Goal: Transaction & Acquisition: Purchase product/service

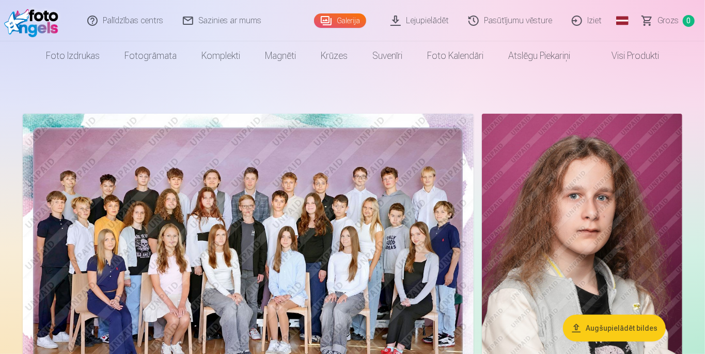
click at [160, 199] on img at bounding box center [248, 264] width 451 height 301
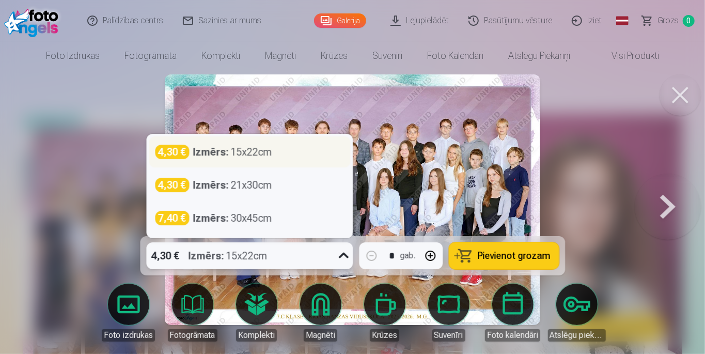
click at [166, 149] on div "4,30 €" at bounding box center [172, 152] width 34 height 14
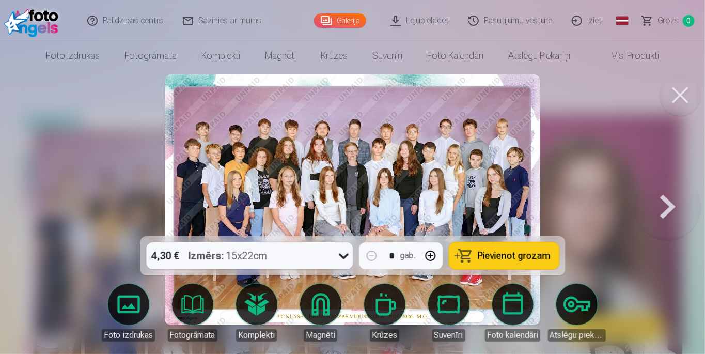
click at [666, 206] on button at bounding box center [668, 200] width 66 height 52
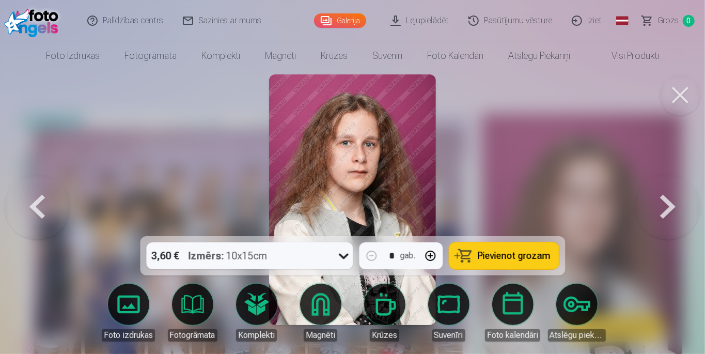
click at [41, 205] on button at bounding box center [37, 200] width 66 height 52
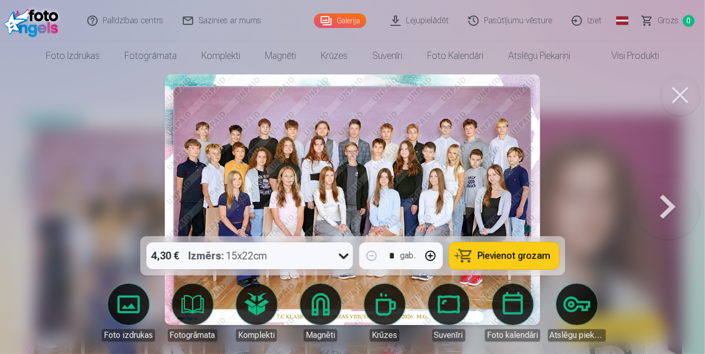
click at [690, 194] on button at bounding box center [668, 200] width 66 height 52
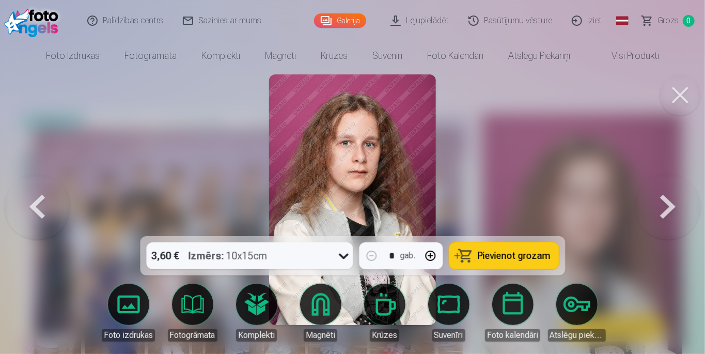
click at [42, 210] on button at bounding box center [37, 200] width 66 height 52
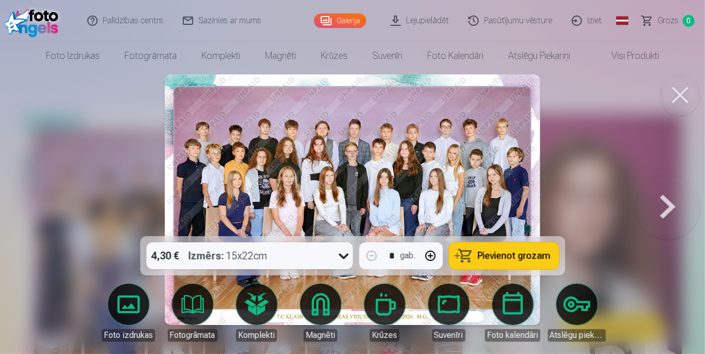
click at [127, 308] on link "Foto izdrukas" at bounding box center [129, 313] width 58 height 58
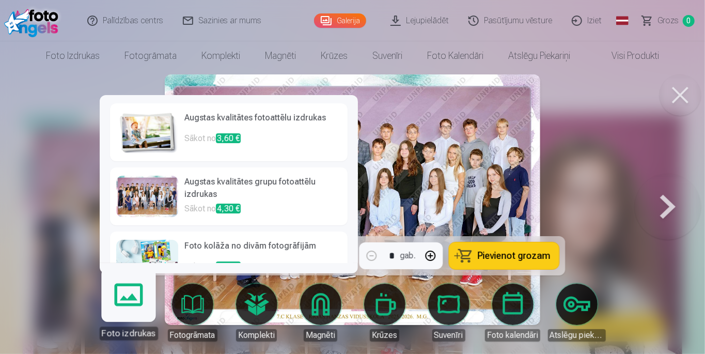
click at [144, 176] on div at bounding box center [147, 196] width 62 height 41
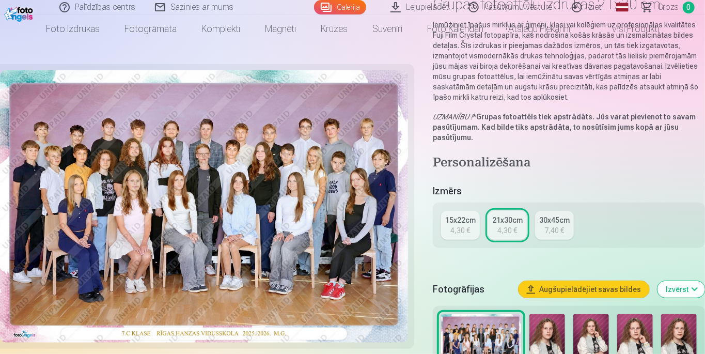
scroll to position [104, 0]
click at [464, 231] on div "4,30 €" at bounding box center [461, 231] width 20 height 10
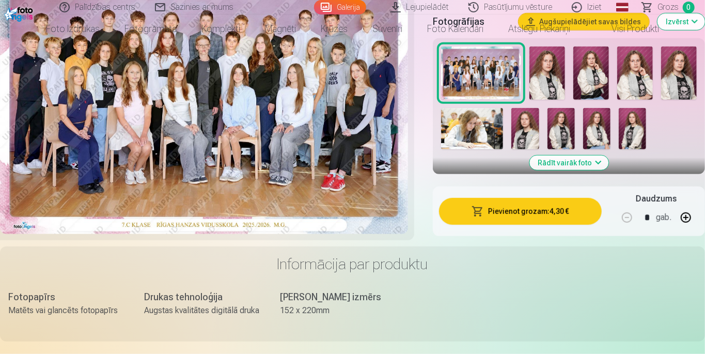
scroll to position [333, 0]
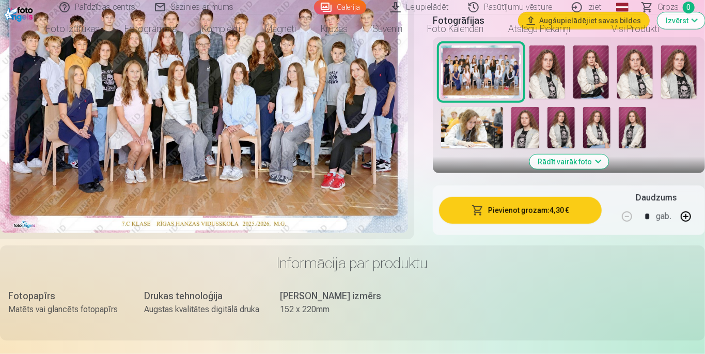
click at [550, 212] on button "Pievienot grozam : 4,30 €" at bounding box center [520, 210] width 163 height 27
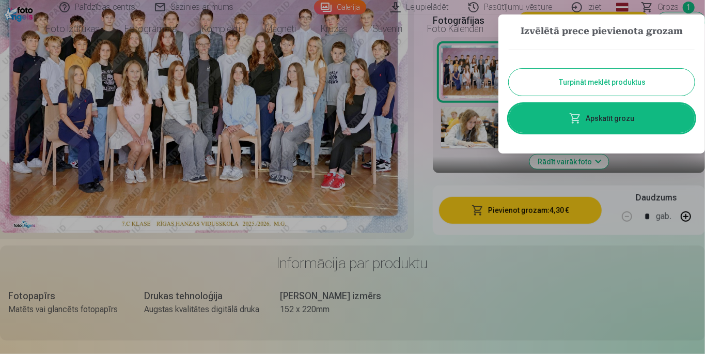
click at [670, 80] on button "Turpināt meklēt produktus" at bounding box center [602, 82] width 186 height 27
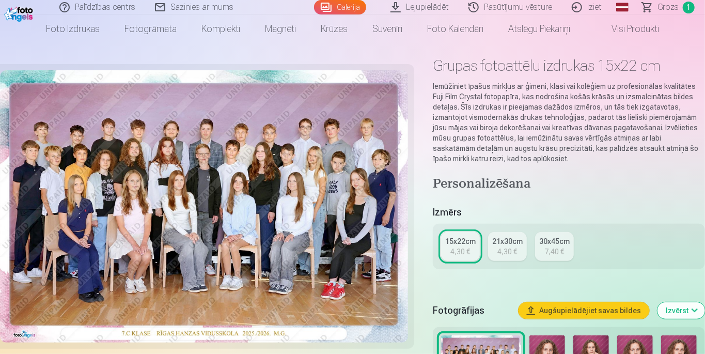
scroll to position [0, 0]
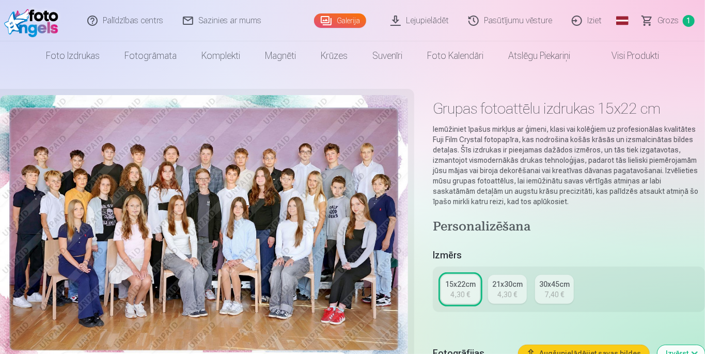
click at [533, 59] on link "Atslēgu piekariņi" at bounding box center [539, 55] width 87 height 29
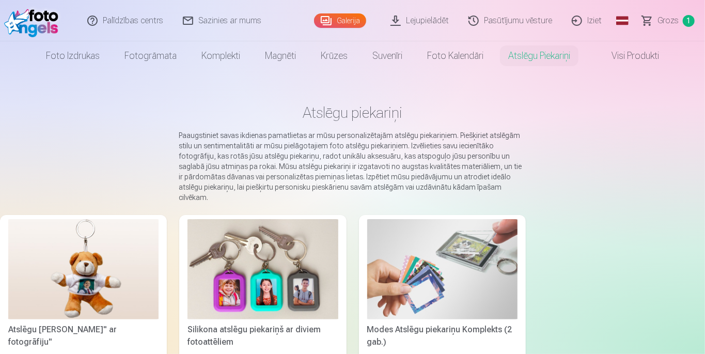
click at [260, 273] on img at bounding box center [263, 269] width 150 height 100
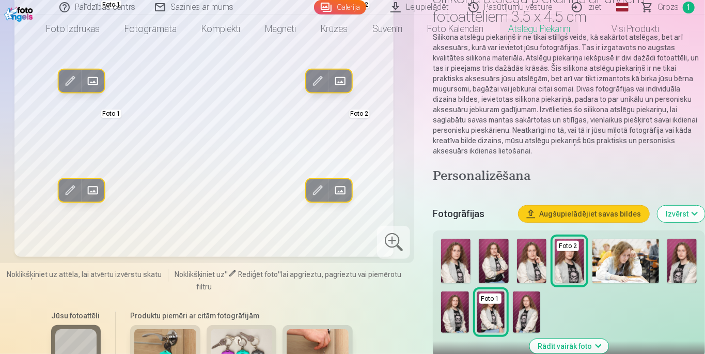
scroll to position [111, 0]
click at [680, 262] on img at bounding box center [682, 260] width 29 height 44
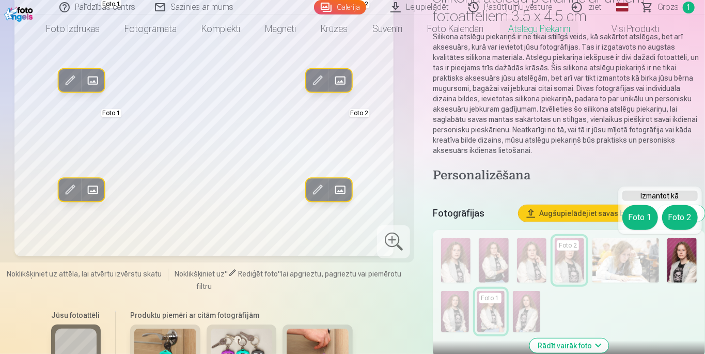
click at [684, 268] on img at bounding box center [682, 260] width 29 height 44
click at [641, 215] on button "Foto 1" at bounding box center [641, 217] width 36 height 25
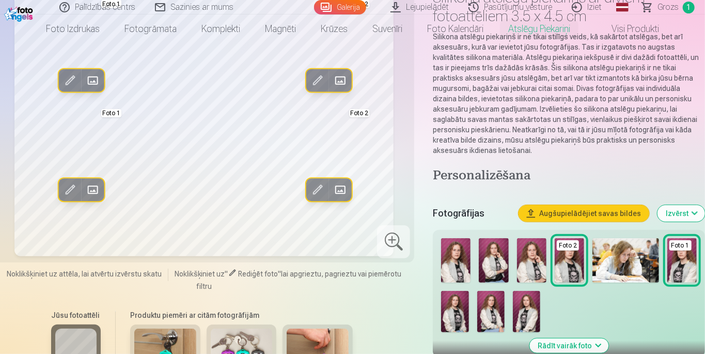
click at [531, 310] on img at bounding box center [526, 311] width 27 height 41
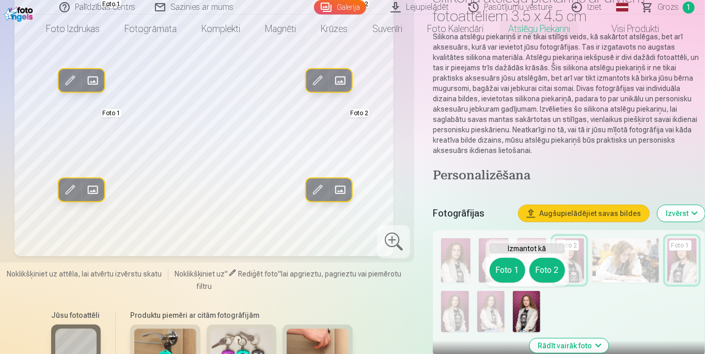
click at [509, 270] on button "Foto 1" at bounding box center [508, 270] width 36 height 25
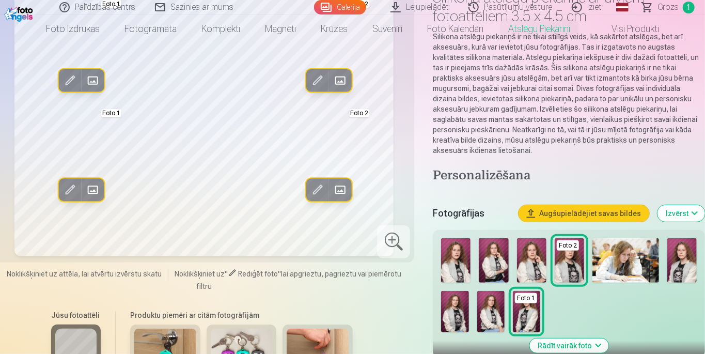
click at [487, 311] on img at bounding box center [490, 311] width 27 height 41
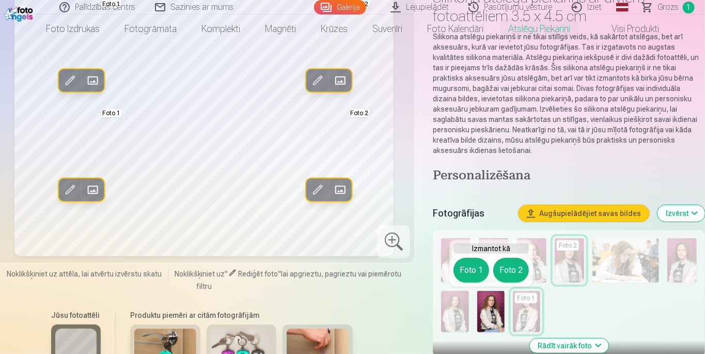
click at [473, 270] on button "Foto 1" at bounding box center [472, 270] width 36 height 25
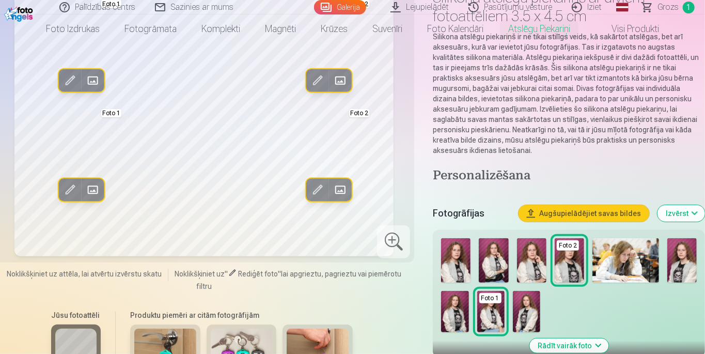
click at [455, 313] on img at bounding box center [454, 311] width 27 height 41
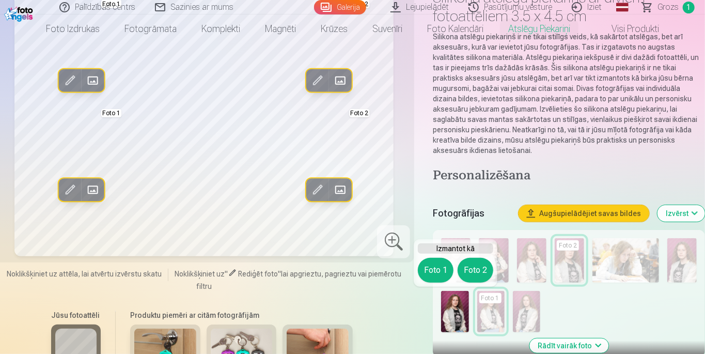
click at [439, 273] on button "Foto 1" at bounding box center [436, 270] width 36 height 25
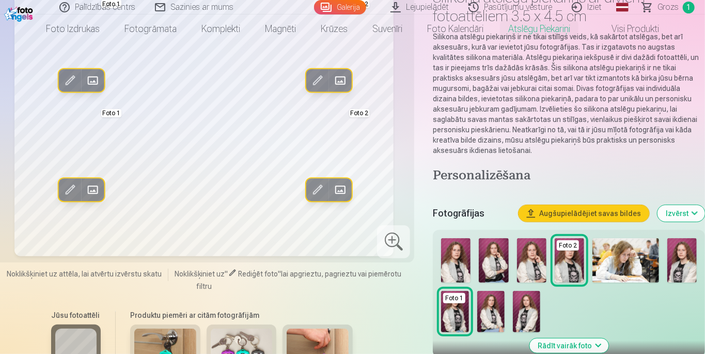
click at [487, 316] on img at bounding box center [490, 311] width 27 height 41
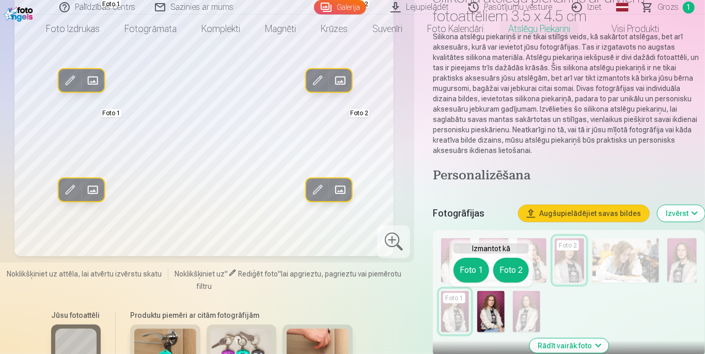
click at [466, 274] on button "Foto 1" at bounding box center [472, 270] width 36 height 25
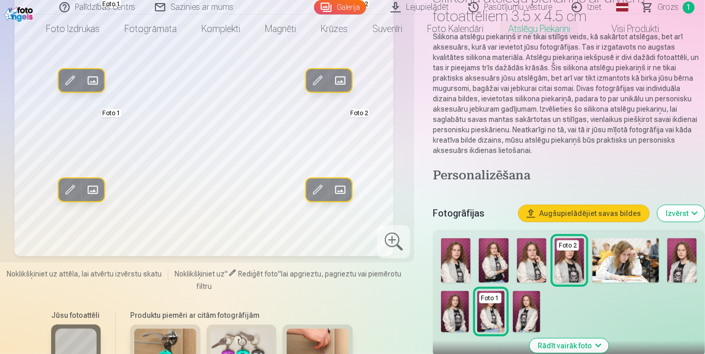
click at [457, 320] on img at bounding box center [454, 311] width 27 height 41
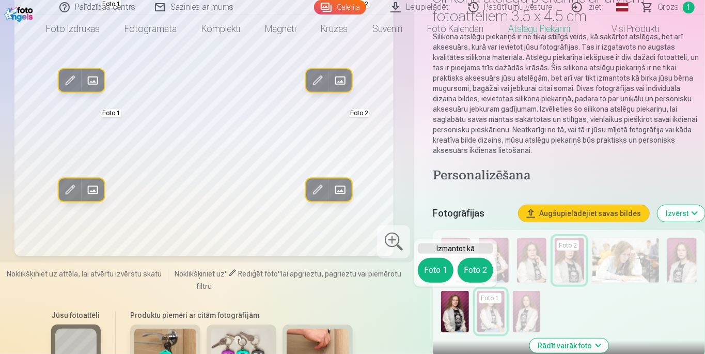
click at [439, 270] on button "Foto 1" at bounding box center [436, 270] width 36 height 25
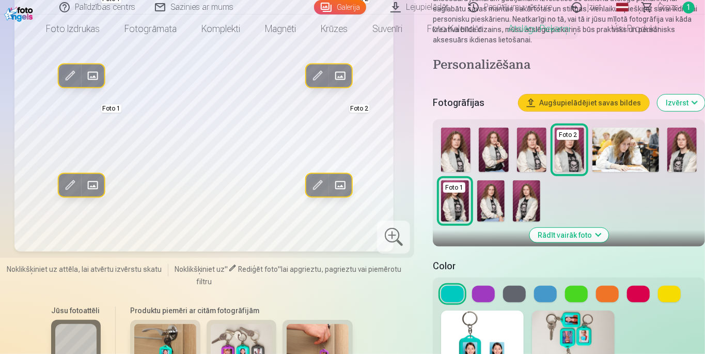
scroll to position [221, 0]
click at [452, 155] on img at bounding box center [455, 150] width 29 height 44
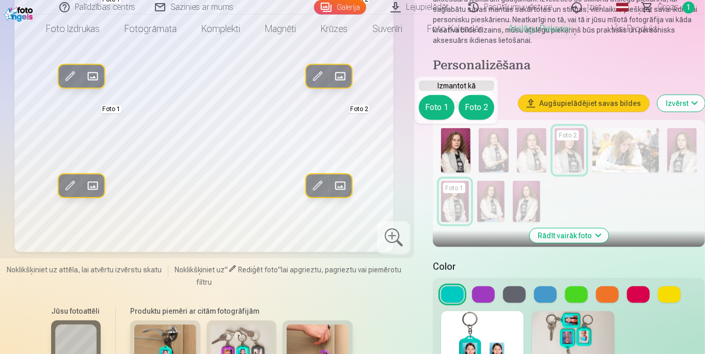
click at [432, 113] on button "Foto 1" at bounding box center [437, 107] width 36 height 25
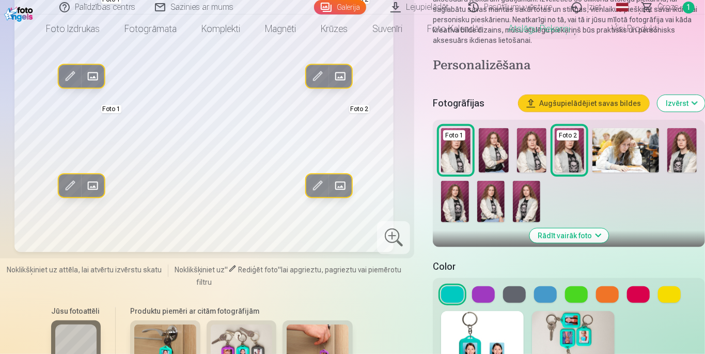
click at [495, 158] on img at bounding box center [493, 150] width 29 height 44
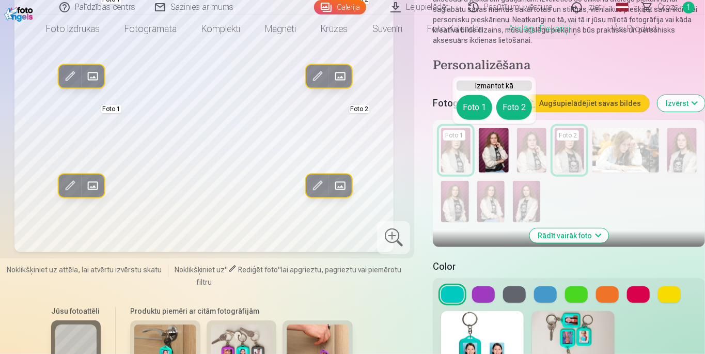
click at [468, 107] on button "Foto 1" at bounding box center [475, 107] width 36 height 25
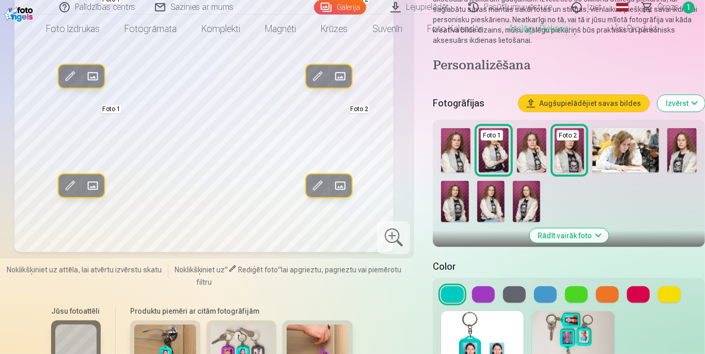
click at [531, 163] on img at bounding box center [531, 150] width 29 height 44
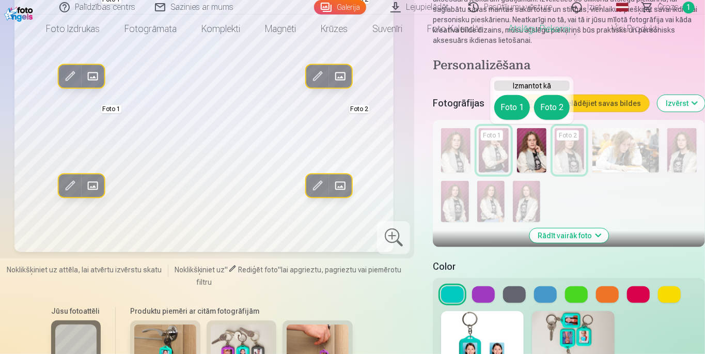
click at [503, 119] on div "Foto 1 Foto 2" at bounding box center [531, 107] width 75 height 25
click at [517, 106] on button "Foto 1" at bounding box center [512, 107] width 36 height 25
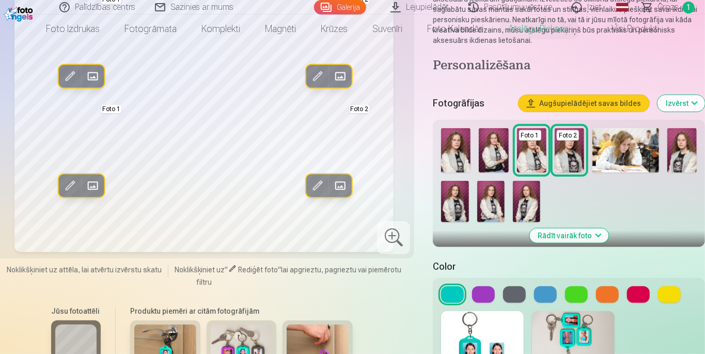
click at [569, 167] on img at bounding box center [569, 150] width 29 height 44
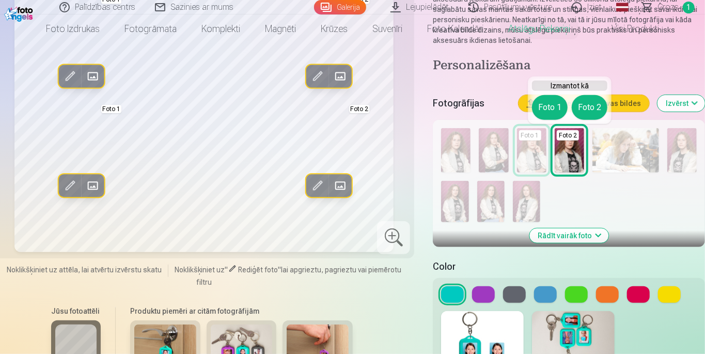
click at [541, 110] on button "Foto 1" at bounding box center [550, 107] width 36 height 25
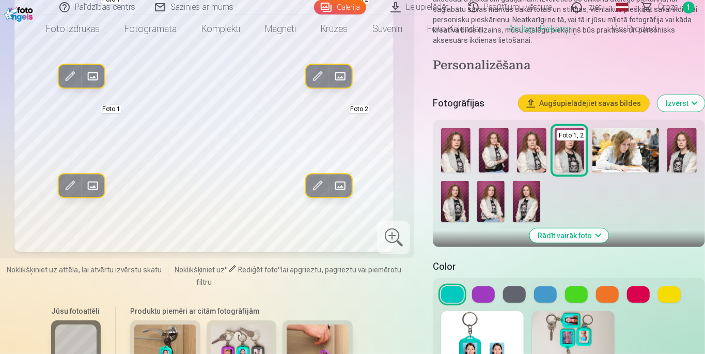
click at [692, 157] on img at bounding box center [682, 150] width 29 height 44
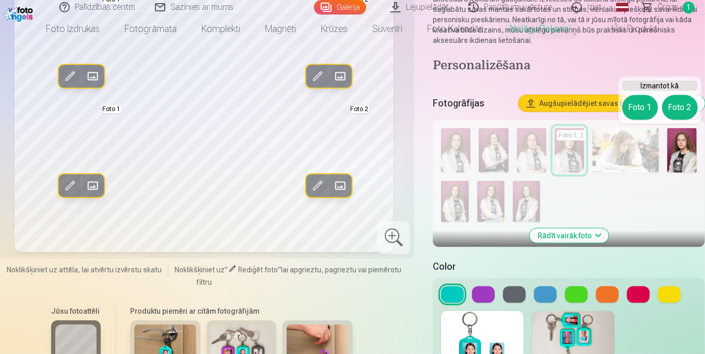
click at [682, 110] on button "Foto 2" at bounding box center [680, 107] width 36 height 25
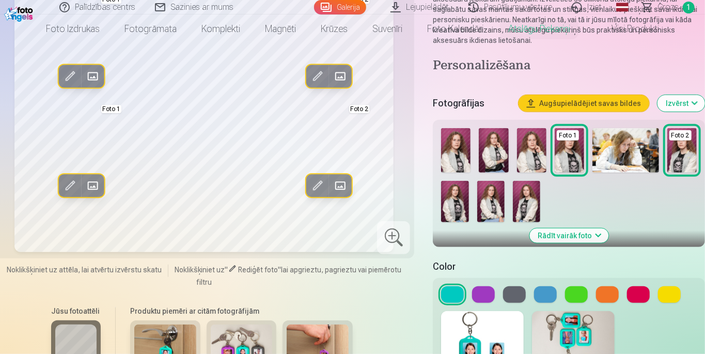
click at [450, 207] on img at bounding box center [454, 201] width 27 height 41
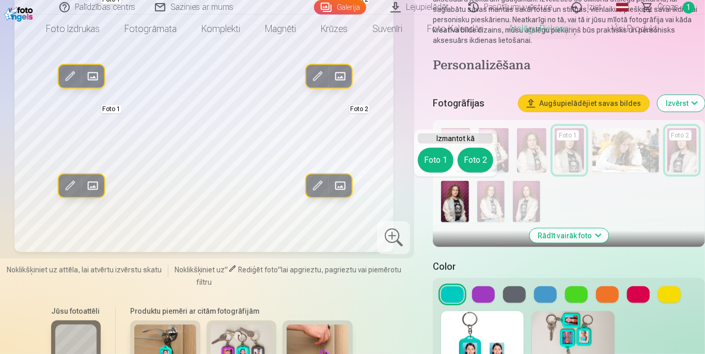
click at [480, 161] on button "Foto 2" at bounding box center [476, 160] width 36 height 25
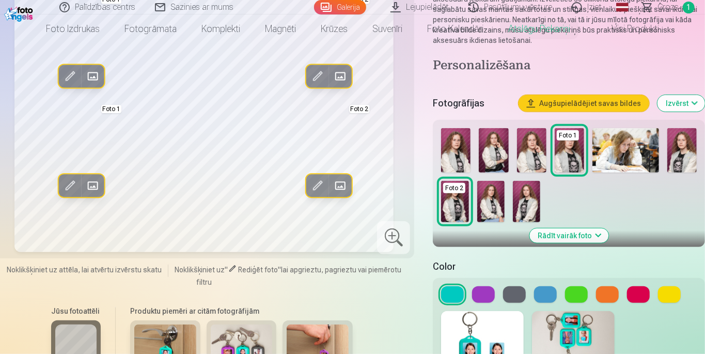
click at [493, 210] on img at bounding box center [490, 201] width 27 height 41
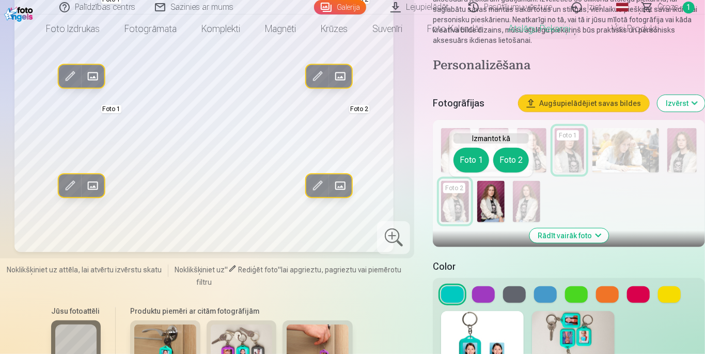
click at [515, 162] on button "Foto 2" at bounding box center [511, 160] width 36 height 25
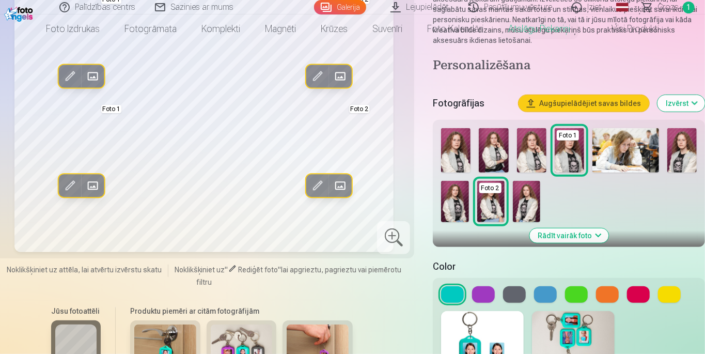
click at [529, 216] on img at bounding box center [526, 201] width 27 height 41
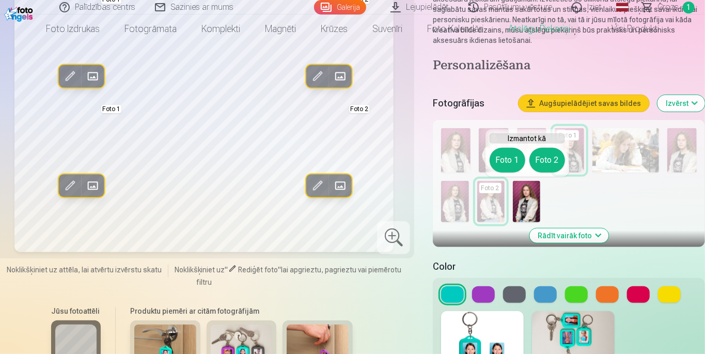
click at [552, 164] on button "Foto 2" at bounding box center [548, 160] width 36 height 25
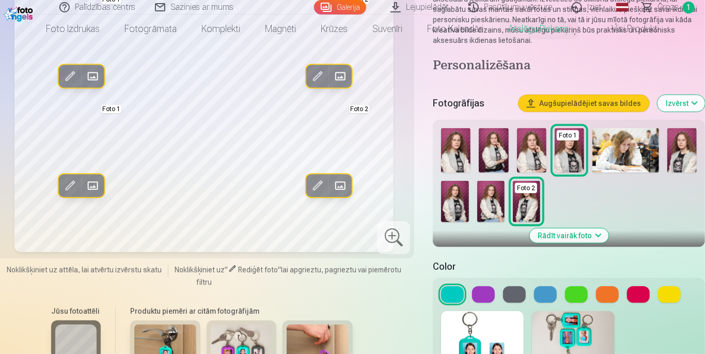
click at [457, 212] on img at bounding box center [454, 201] width 27 height 41
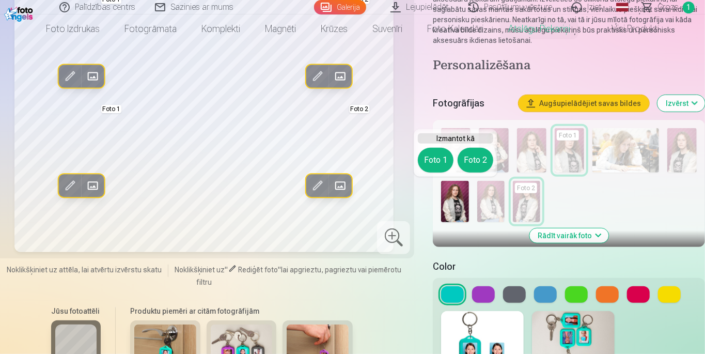
click at [478, 168] on button "Foto 2" at bounding box center [476, 160] width 36 height 25
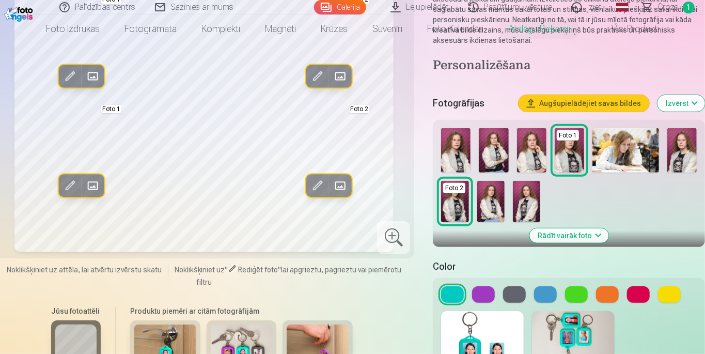
click at [530, 206] on img at bounding box center [526, 201] width 27 height 41
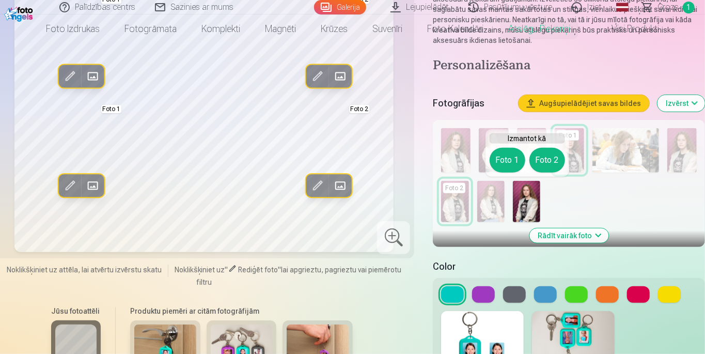
click at [548, 162] on button "Foto 2" at bounding box center [548, 160] width 36 height 25
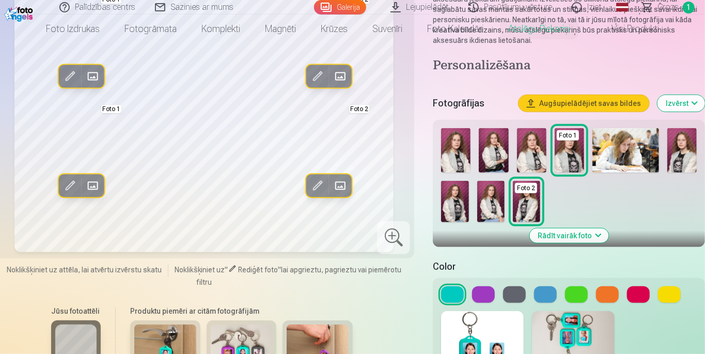
click at [497, 209] on img at bounding box center [490, 201] width 27 height 41
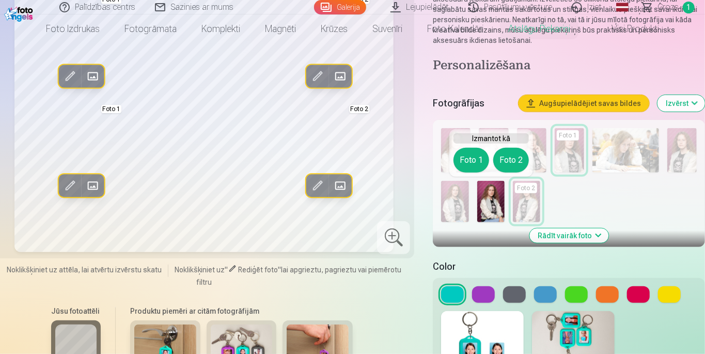
click at [521, 162] on button "Foto 2" at bounding box center [511, 160] width 36 height 25
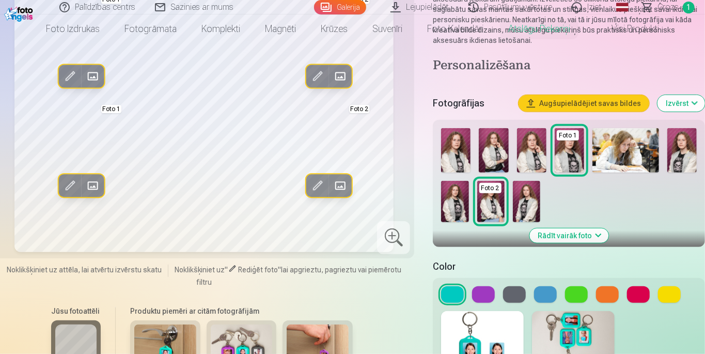
click at [460, 204] on img at bounding box center [454, 201] width 27 height 41
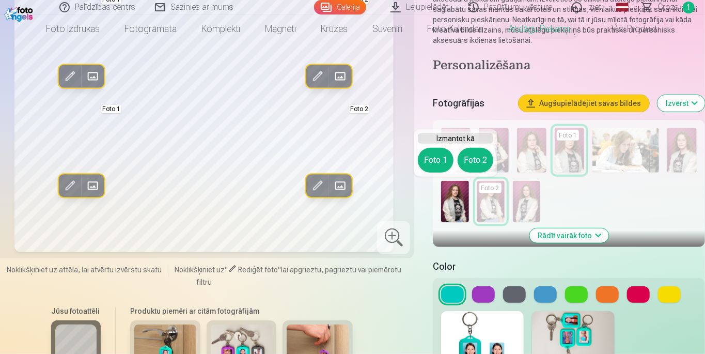
click at [476, 157] on button "Foto 2" at bounding box center [476, 160] width 36 height 25
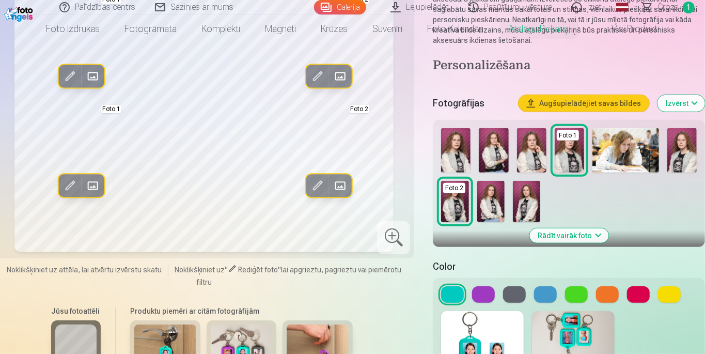
click at [527, 207] on img at bounding box center [526, 201] width 27 height 41
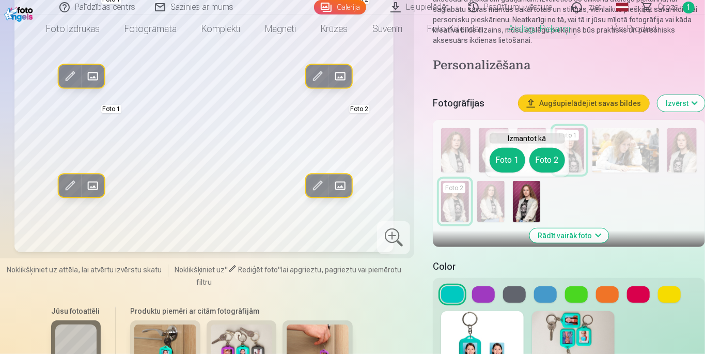
click at [543, 160] on button "Foto 2" at bounding box center [548, 160] width 36 height 25
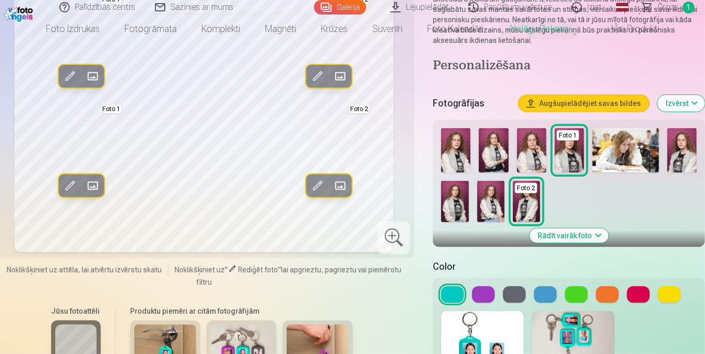
click at [458, 205] on img at bounding box center [454, 201] width 27 height 41
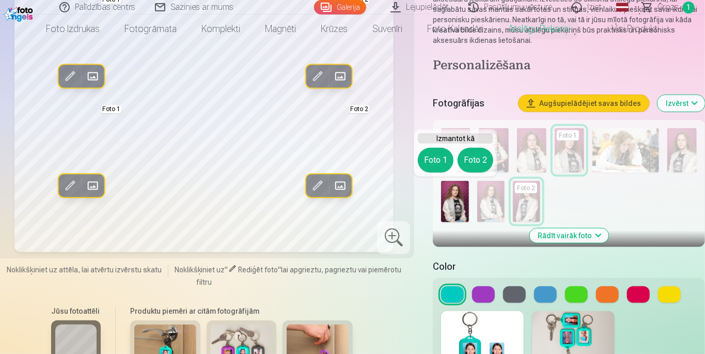
click at [477, 161] on button "Foto 2" at bounding box center [476, 160] width 36 height 25
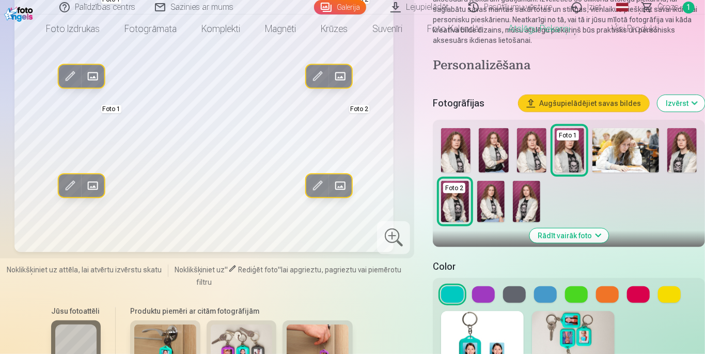
click at [589, 233] on button "Rādīt vairāk foto" at bounding box center [569, 235] width 79 height 14
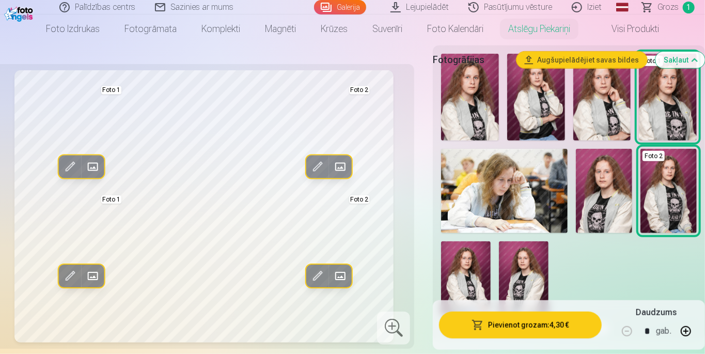
scroll to position [298, 0]
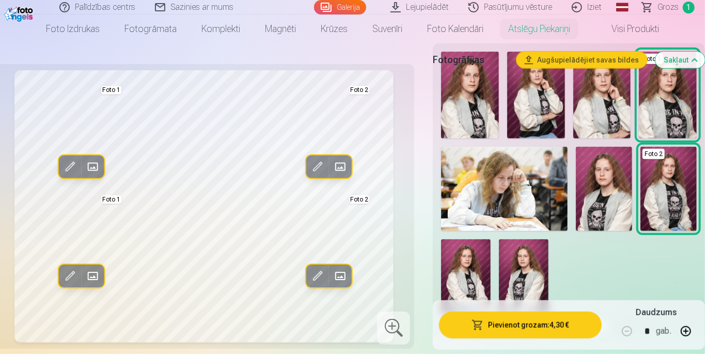
click at [528, 293] on img at bounding box center [524, 276] width 50 height 74
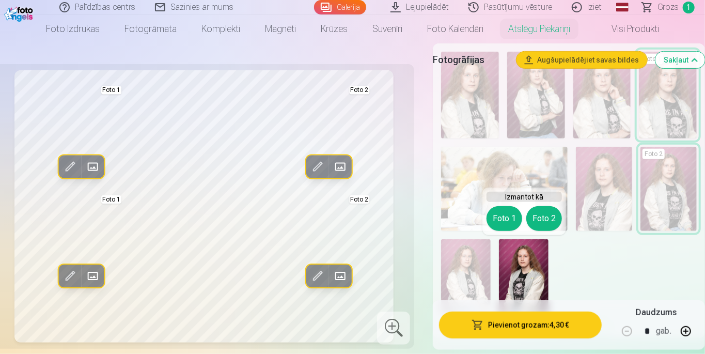
click at [503, 218] on button "Foto 1" at bounding box center [505, 218] width 36 height 25
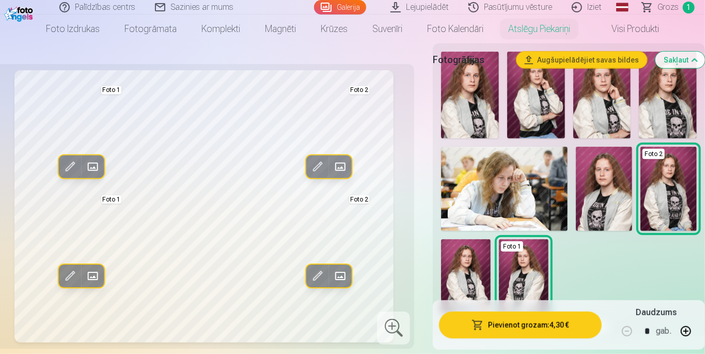
click at [681, 104] on img at bounding box center [668, 95] width 58 height 87
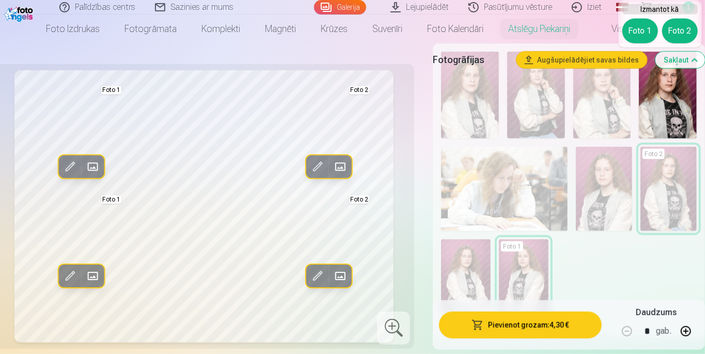
click at [638, 25] on button "Foto 1" at bounding box center [641, 31] width 36 height 25
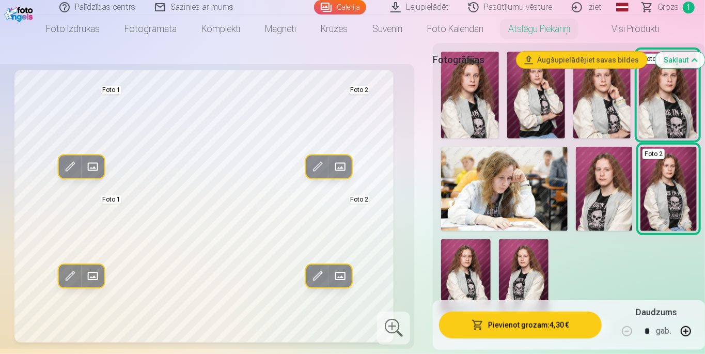
click at [526, 282] on img at bounding box center [524, 276] width 50 height 74
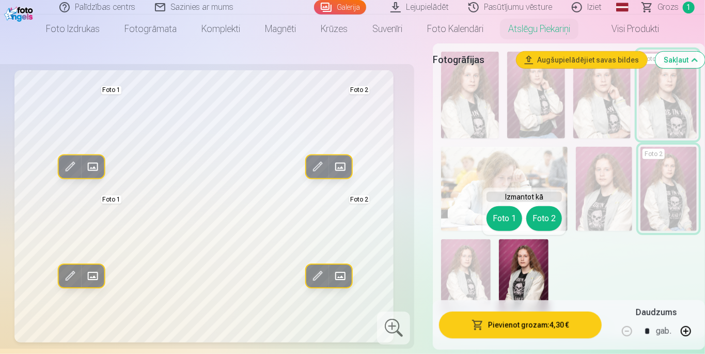
click at [548, 218] on button "Foto 2" at bounding box center [545, 218] width 36 height 25
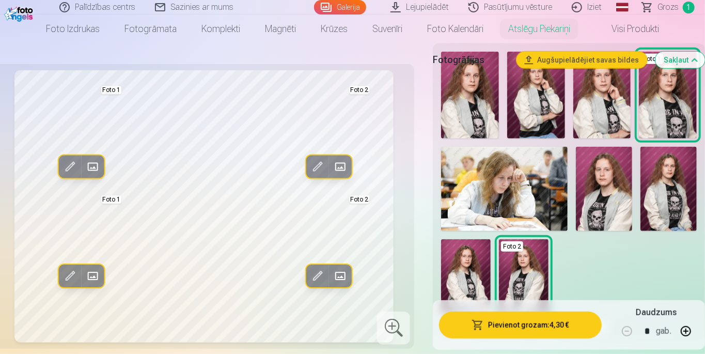
click at [471, 270] on img at bounding box center [466, 276] width 50 height 74
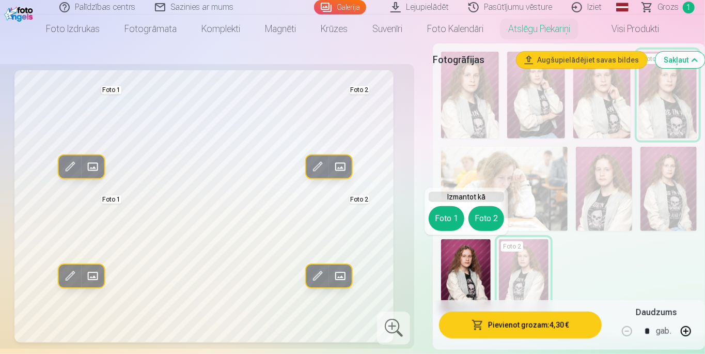
click at [492, 224] on button "Foto 2" at bounding box center [487, 218] width 36 height 25
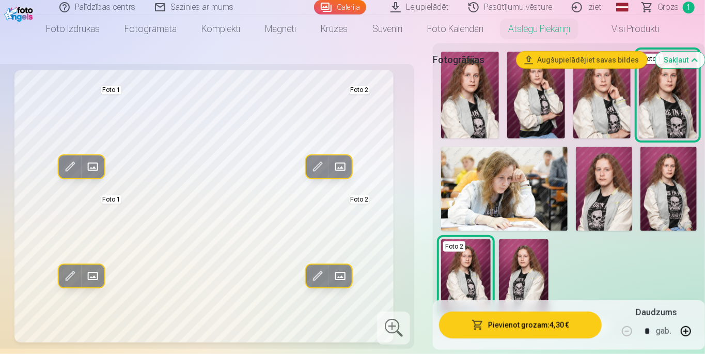
click at [614, 213] on img at bounding box center [604, 189] width 56 height 84
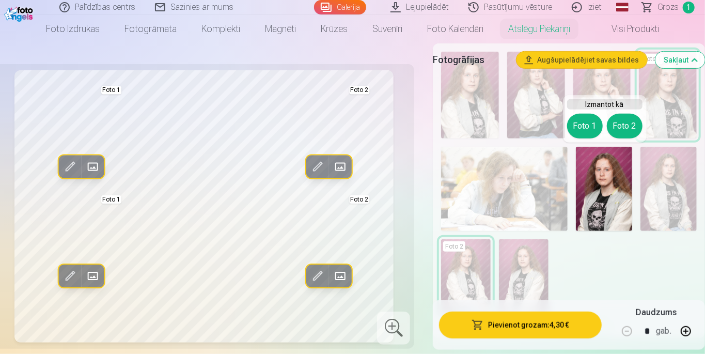
click at [624, 130] on button "Foto 2" at bounding box center [625, 126] width 36 height 25
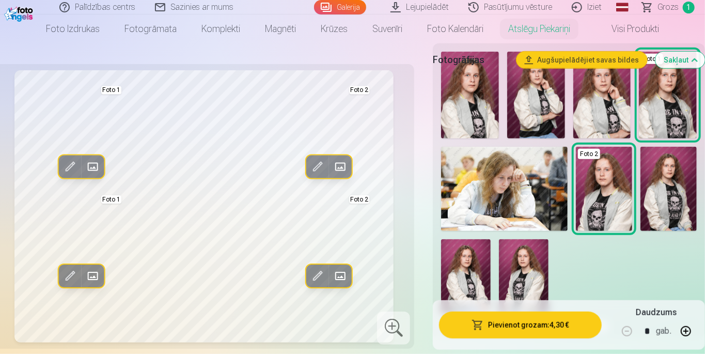
click at [686, 189] on img at bounding box center [669, 189] width 56 height 84
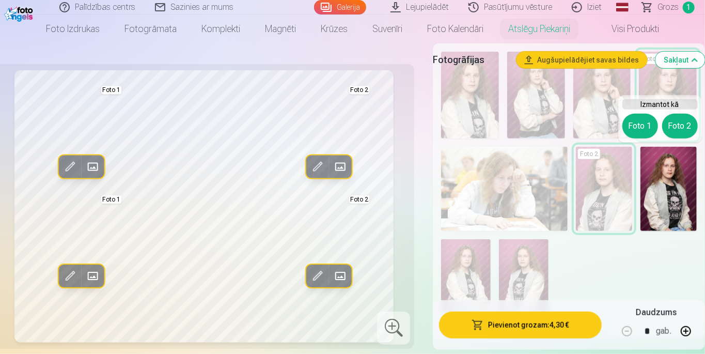
click at [683, 127] on button "Foto 2" at bounding box center [680, 126] width 36 height 25
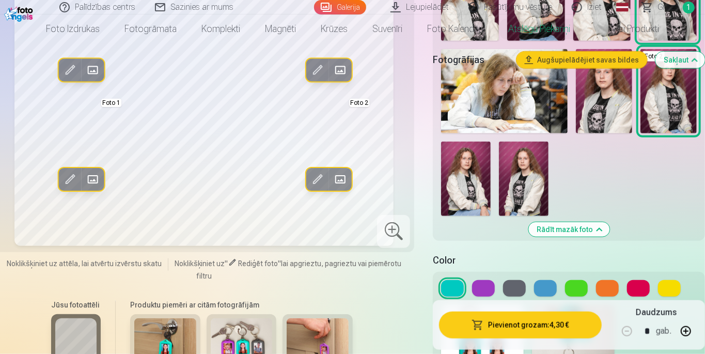
scroll to position [370, 0]
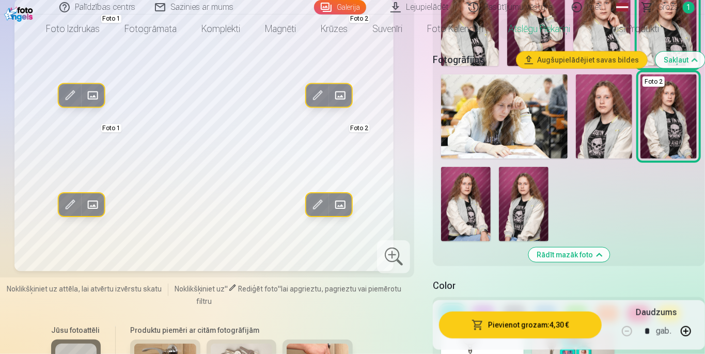
click at [485, 313] on button at bounding box center [483, 313] width 23 height 17
click at [517, 311] on button at bounding box center [514, 313] width 23 height 17
click at [550, 315] on button at bounding box center [545, 313] width 23 height 17
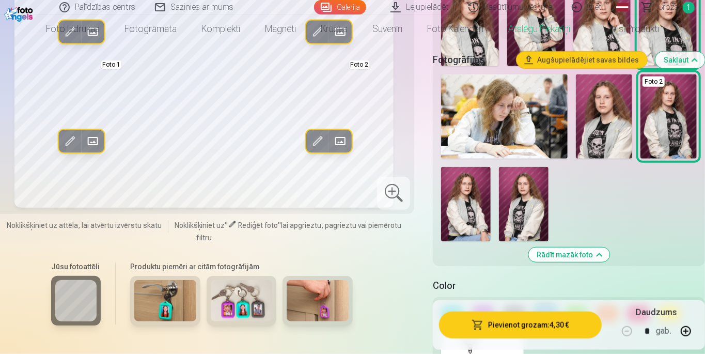
click at [576, 313] on button at bounding box center [576, 313] width 23 height 17
click at [608, 309] on button at bounding box center [607, 313] width 23 height 17
click at [637, 307] on button at bounding box center [638, 313] width 23 height 17
click at [660, 313] on button at bounding box center [669, 313] width 23 height 17
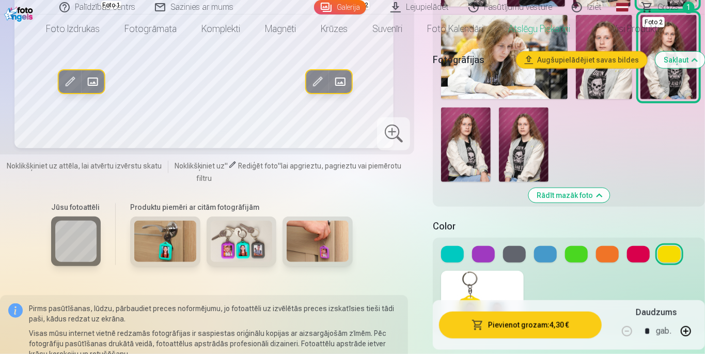
scroll to position [430, 0]
click at [460, 254] on button at bounding box center [452, 253] width 23 height 17
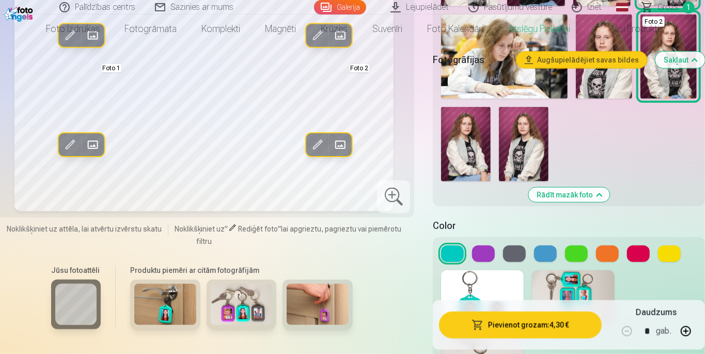
click at [556, 338] on button "Pievienot grozam : 4,30 €" at bounding box center [520, 325] width 163 height 27
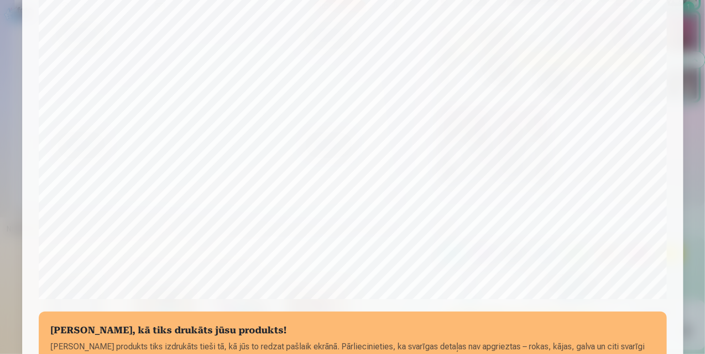
scroll to position [390, 0]
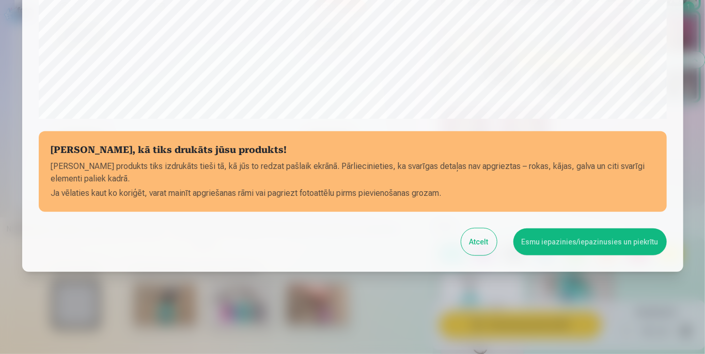
click at [477, 245] on button "Atcelt" at bounding box center [479, 241] width 36 height 27
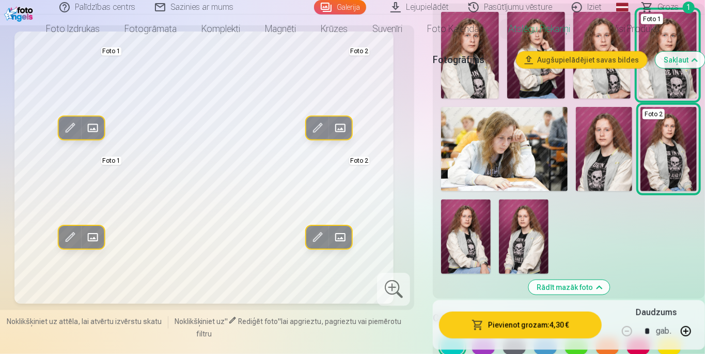
scroll to position [338, 0]
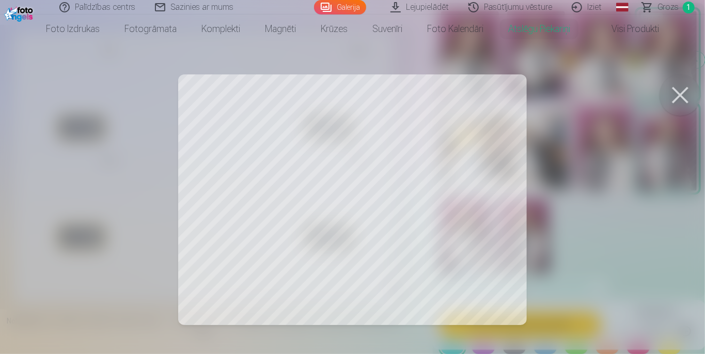
click at [486, 254] on div at bounding box center [352, 177] width 705 height 354
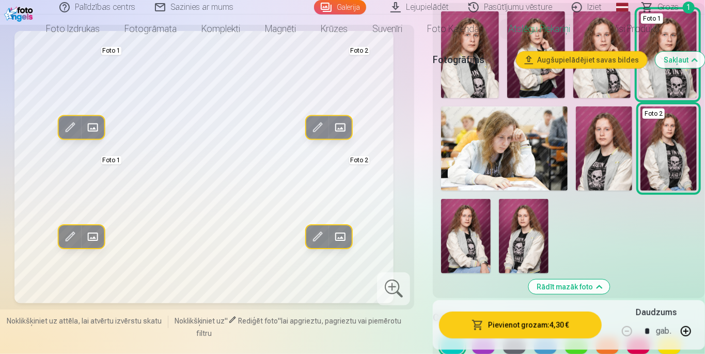
click at [345, 245] on span at bounding box center [340, 237] width 17 height 17
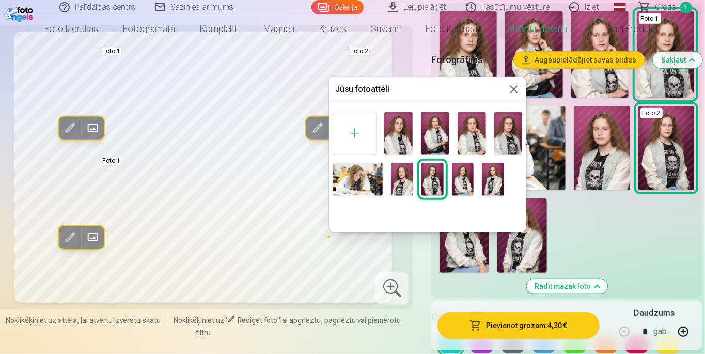
click at [642, 225] on div at bounding box center [352, 177] width 705 height 354
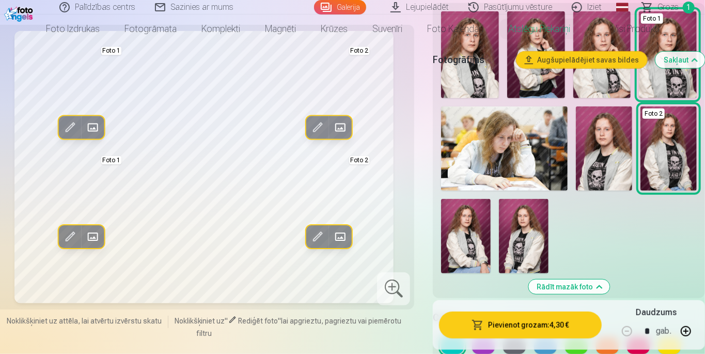
click at [321, 245] on span at bounding box center [318, 237] width 17 height 17
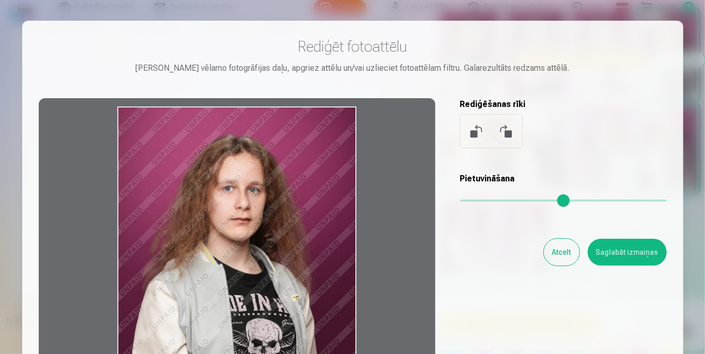
click at [700, 234] on div at bounding box center [352, 177] width 705 height 354
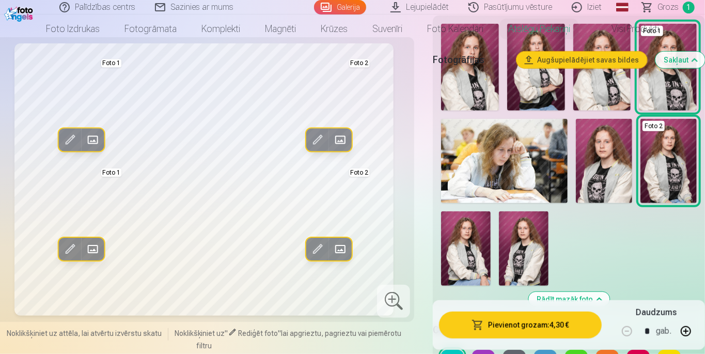
scroll to position [305, 0]
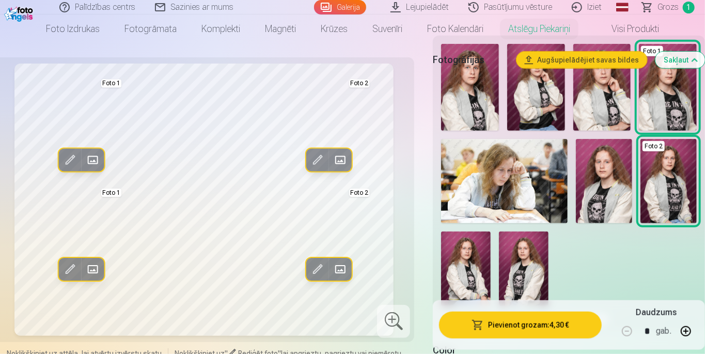
click at [683, 99] on img at bounding box center [668, 87] width 58 height 87
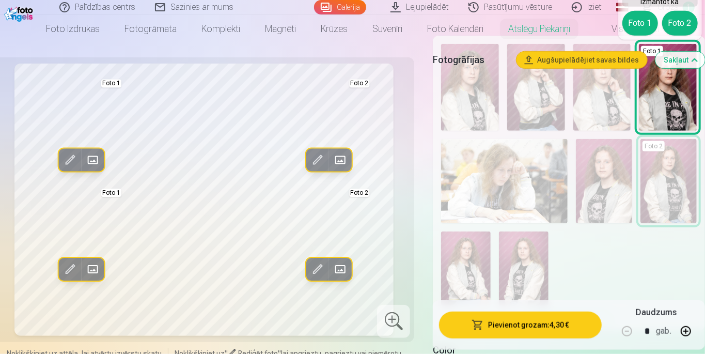
click at [685, 23] on button "Foto 2" at bounding box center [680, 23] width 36 height 25
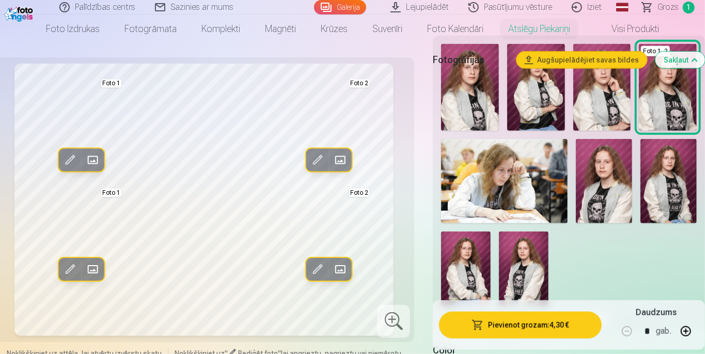
click at [679, 187] on img at bounding box center [669, 181] width 56 height 84
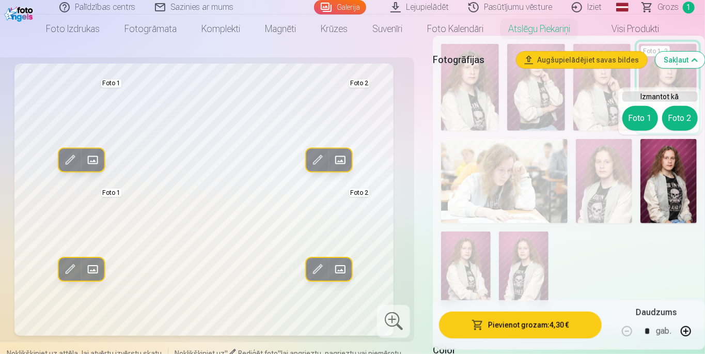
click at [643, 115] on button "Foto 1" at bounding box center [641, 118] width 36 height 25
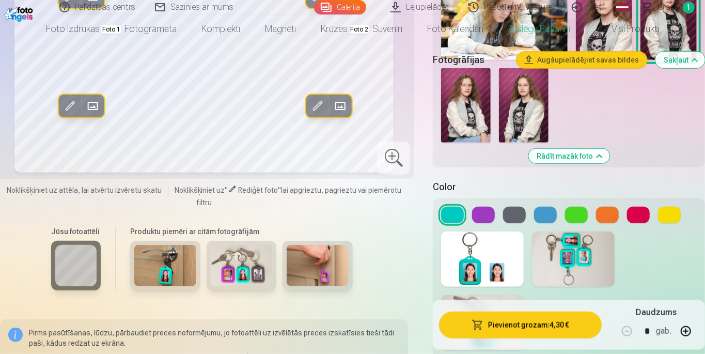
scroll to position [469, 0]
click at [569, 338] on button "Pievienot grozam : 4,30 €" at bounding box center [520, 325] width 163 height 27
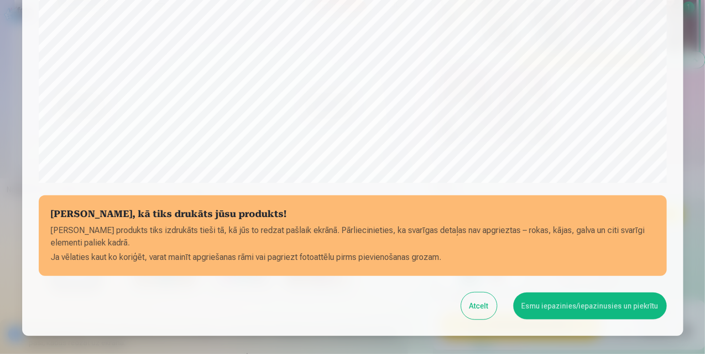
scroll to position [340, 0]
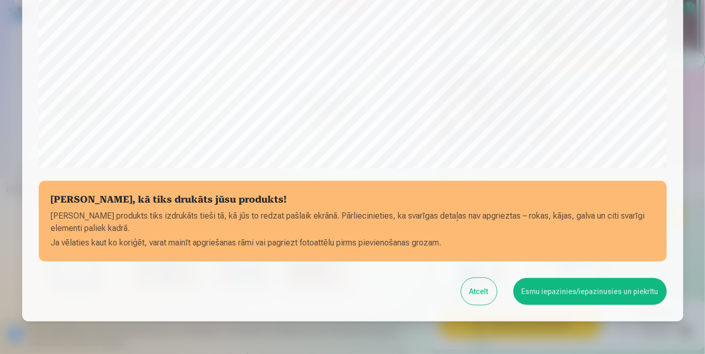
click at [601, 296] on button "Esmu iepazinies/iepazinusies un piekrītu" at bounding box center [590, 291] width 153 height 27
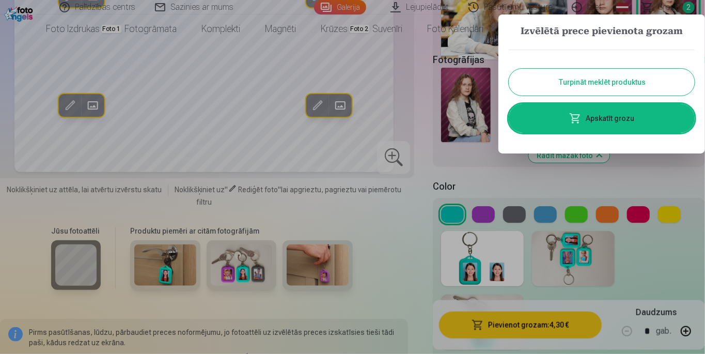
click at [666, 79] on button "Turpināt meklēt produktus" at bounding box center [602, 82] width 186 height 27
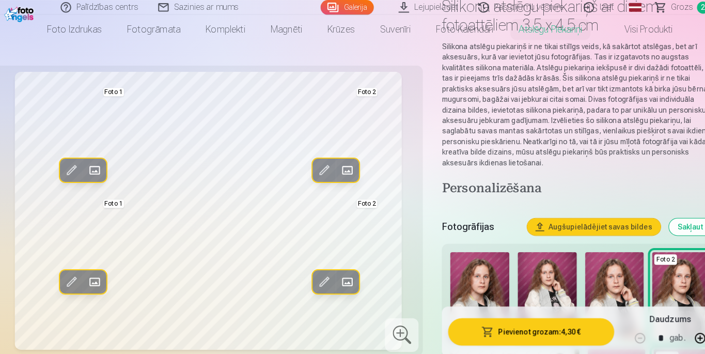
scroll to position [0, 0]
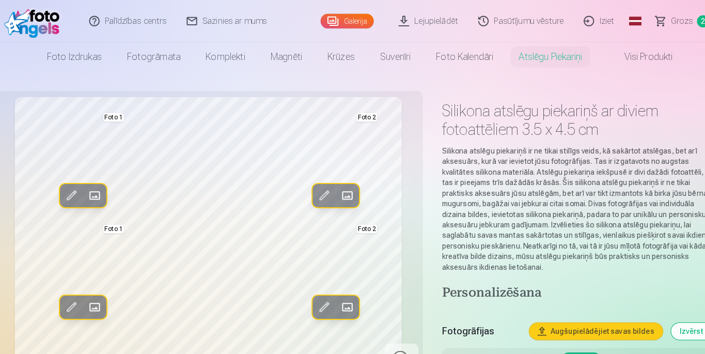
click at [279, 54] on link "Magnēti" at bounding box center [281, 55] width 56 height 29
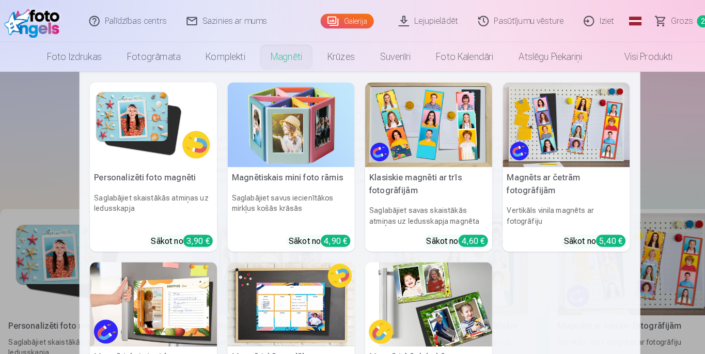
click at [122, 119] on img at bounding box center [150, 122] width 125 height 83
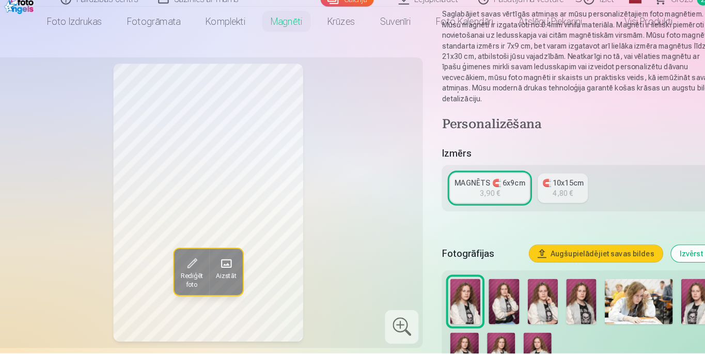
scroll to position [108, 0]
click at [569, 291] on img at bounding box center [569, 303] width 29 height 44
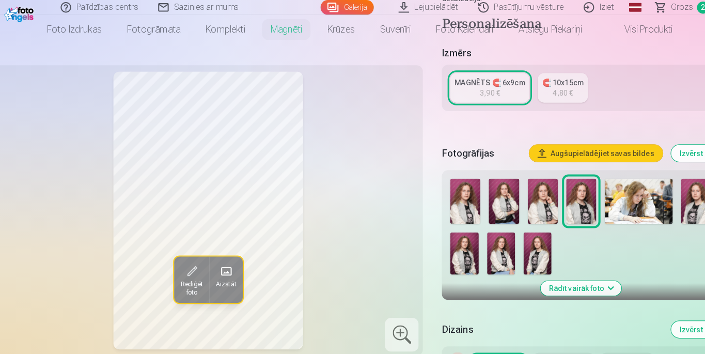
scroll to position [213, 0]
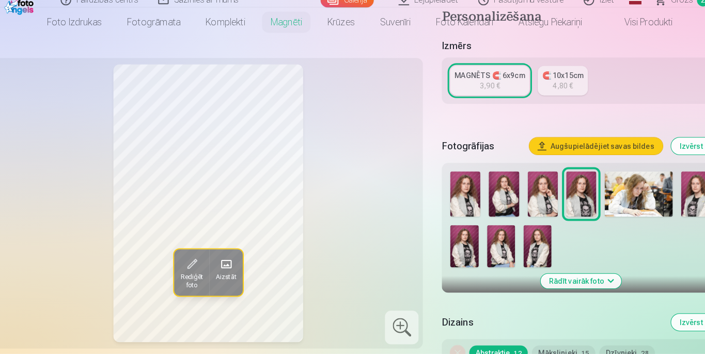
click at [558, 76] on div "🧲 10x15cm" at bounding box center [551, 81] width 41 height 10
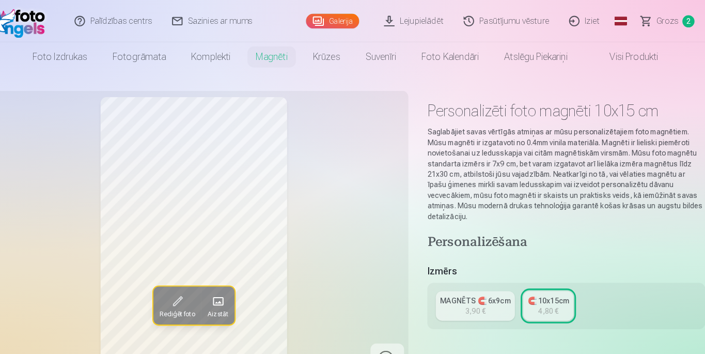
click at [486, 289] on div "MAGNĒTS 🧲 6x9cm" at bounding box center [479, 294] width 69 height 10
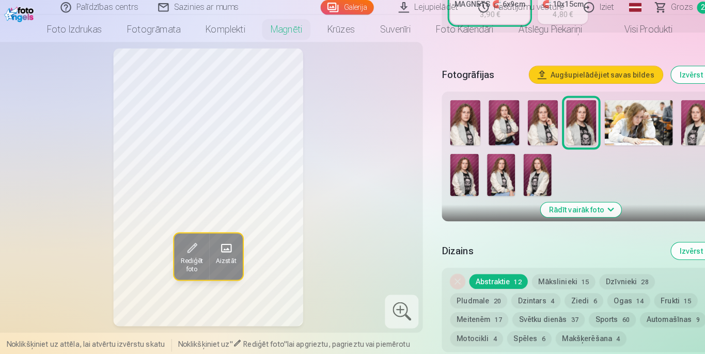
scroll to position [289, 0]
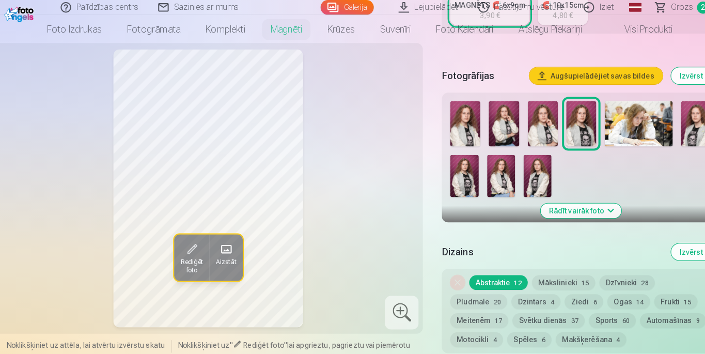
click at [188, 253] on span "Rediģēt foto" at bounding box center [188, 261] width 22 height 17
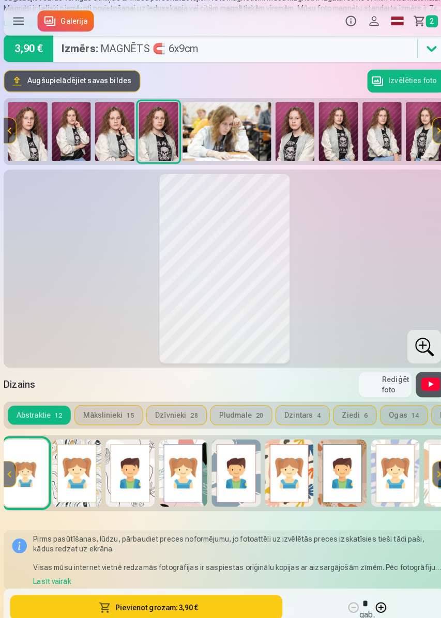
scroll to position [0, 0]
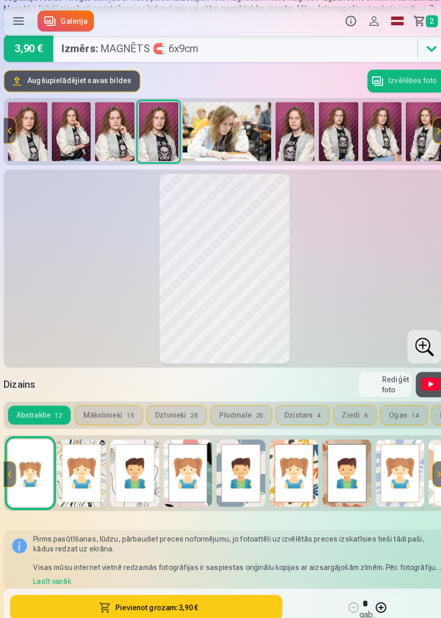
click at [210, 353] on main "Personalizēti foto magnēti 6.5 x 9.5 cm Saglabājiet savas vērtīgās atmiņas ar m…" at bounding box center [220, 469] width 432 height 1003
click at [214, 353] on button "Pievienot grozam : 3,90 €" at bounding box center [143, 595] width 267 height 25
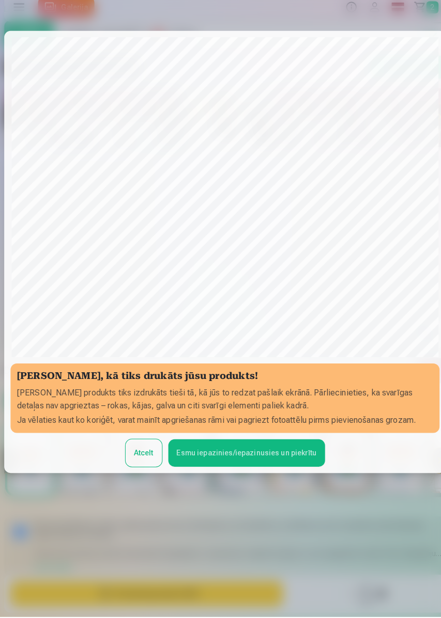
scroll to position [70, 0]
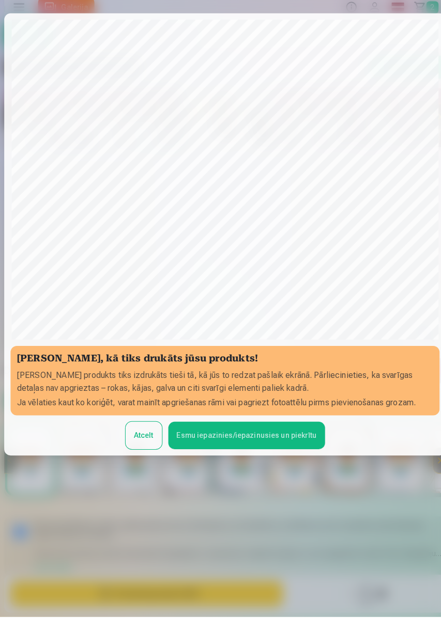
click at [289, 353] on button "Esmu iepazinies/iepazinusies un piekrītu" at bounding box center [241, 440] width 153 height 27
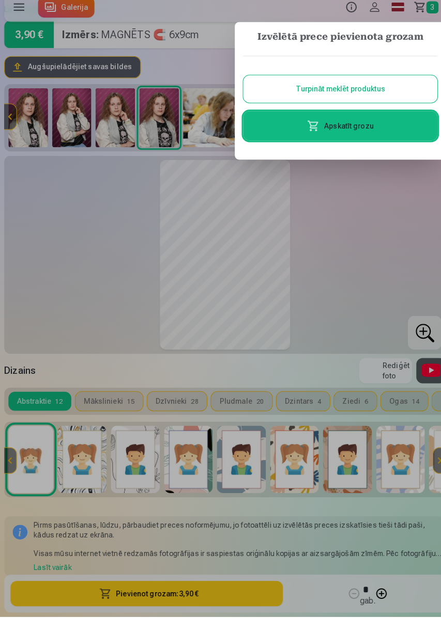
click at [384, 98] on button "Turpināt meklēt produktus" at bounding box center [333, 100] width 190 height 27
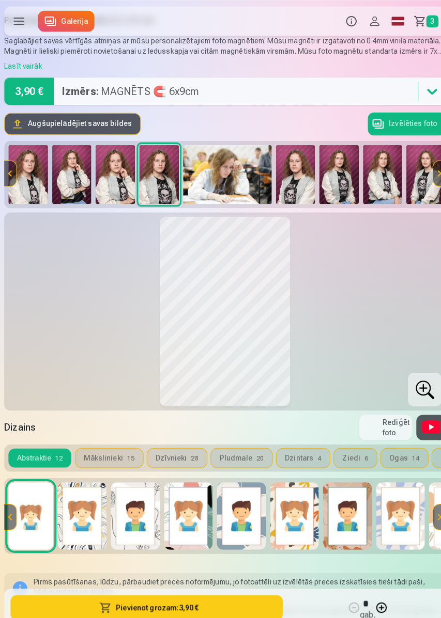
scroll to position [0, 0]
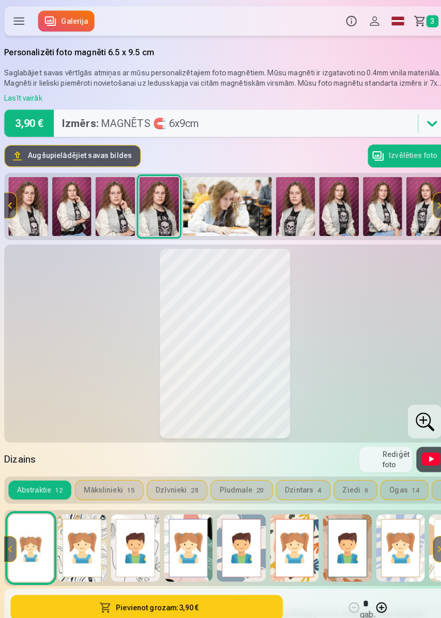
click at [66, 11] on link "Galerija" at bounding box center [64, 20] width 55 height 21
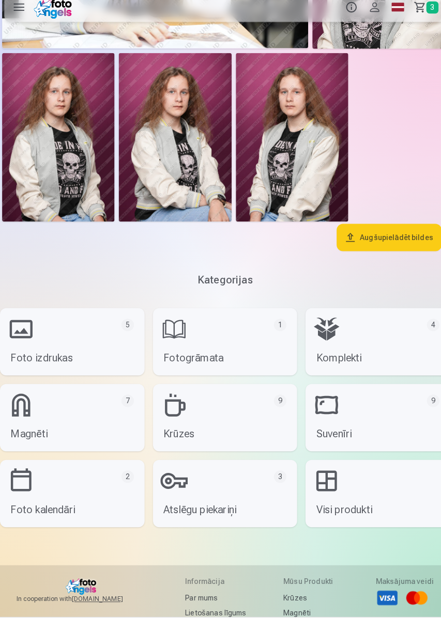
scroll to position [604, 0]
click at [51, 353] on link "Magnēti 7" at bounding box center [71, 423] width 142 height 66
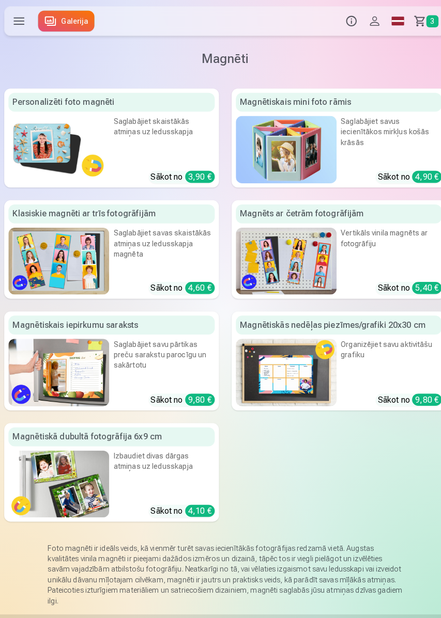
click at [293, 154] on img at bounding box center [280, 147] width 99 height 66
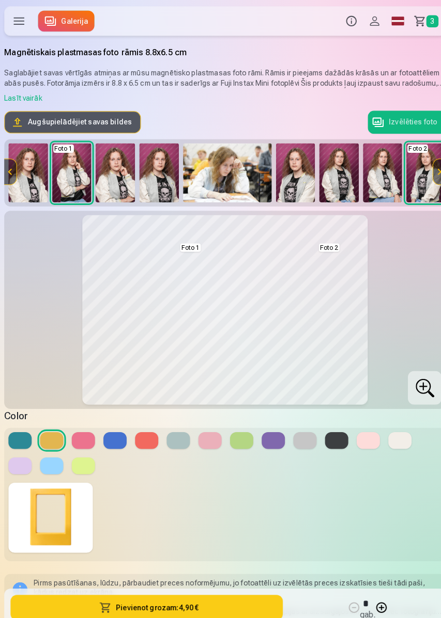
click at [202, 353] on button at bounding box center [205, 432] width 23 height 17
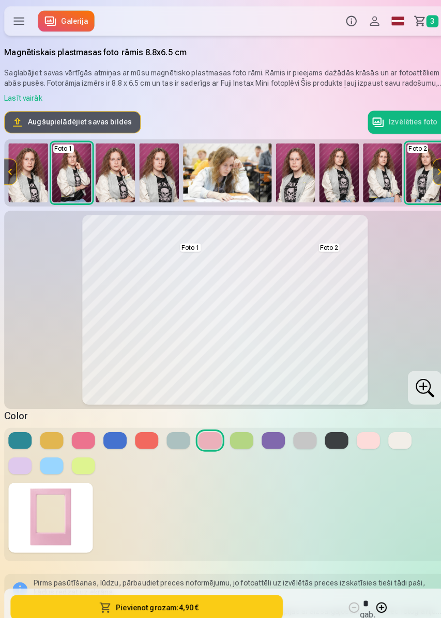
click at [155, 164] on img at bounding box center [155, 170] width 39 height 58
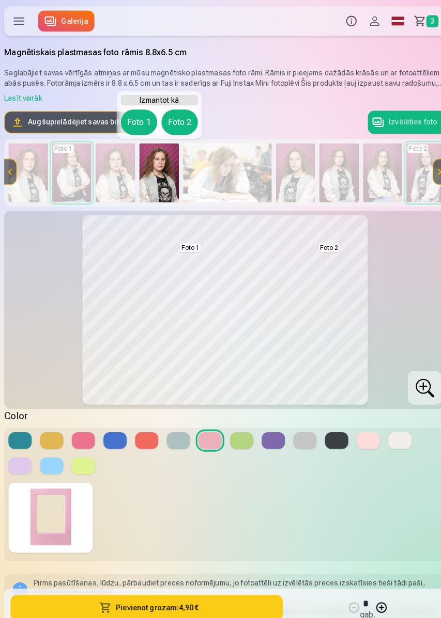
click at [135, 120] on button "Foto 1" at bounding box center [136, 119] width 36 height 25
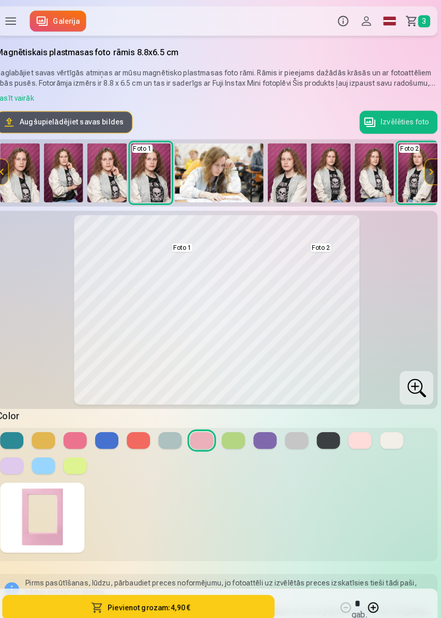
click at [332, 179] on img at bounding box center [332, 170] width 39 height 58
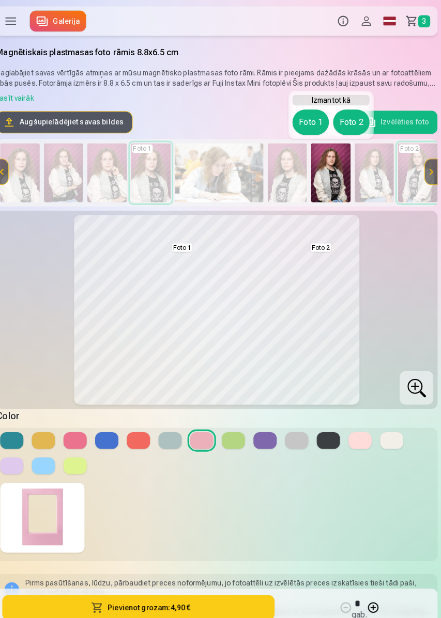
click at [349, 118] on button "Foto 2" at bounding box center [352, 119] width 36 height 25
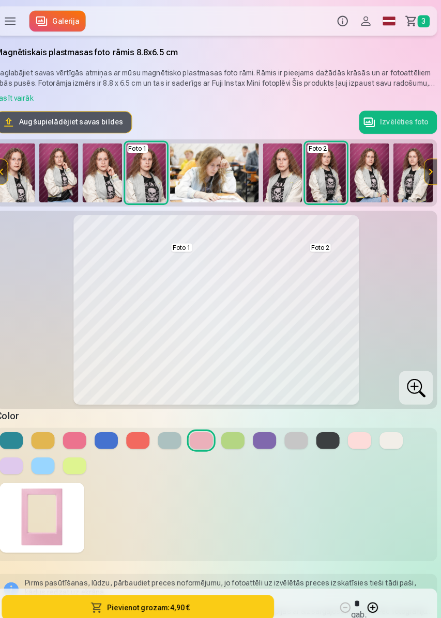
click at [412, 177] on div at bounding box center [424, 169] width 24 height 58
click at [410, 187] on img at bounding box center [413, 170] width 39 height 58
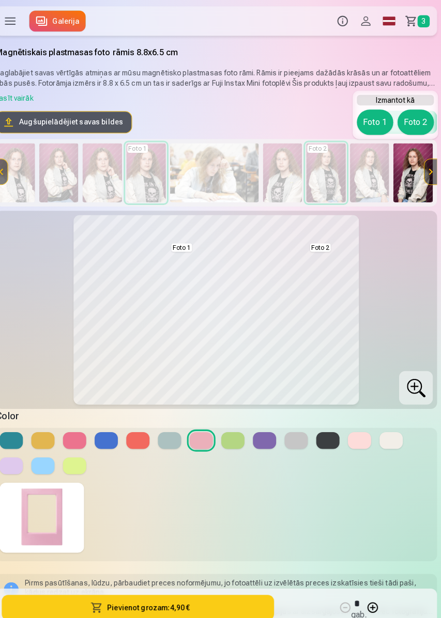
click at [423, 114] on button "Foto 2" at bounding box center [416, 119] width 36 height 25
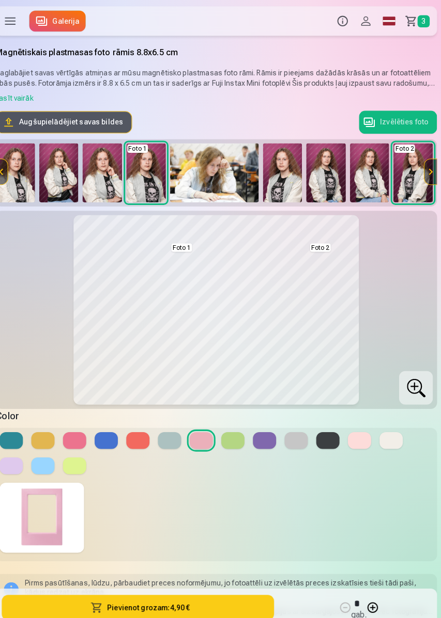
click at [335, 182] on img at bounding box center [327, 170] width 39 height 58
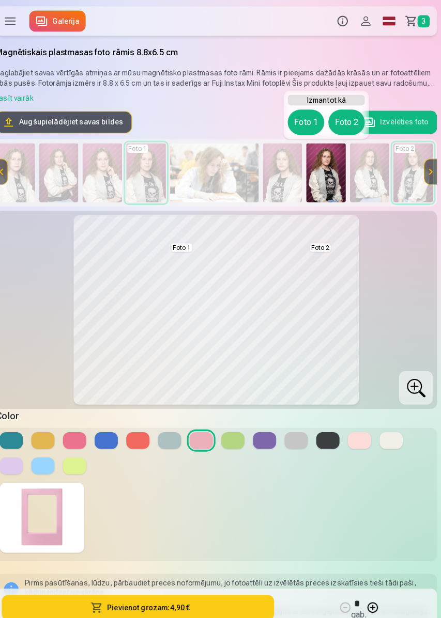
click at [348, 117] on button "Foto 2" at bounding box center [348, 119] width 36 height 25
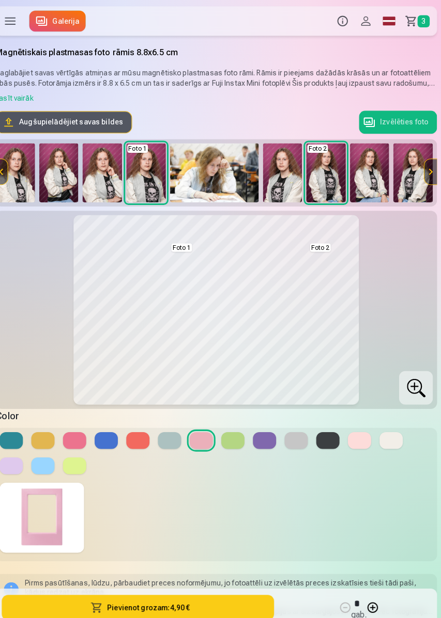
click at [365, 176] on img at bounding box center [370, 170] width 39 height 58
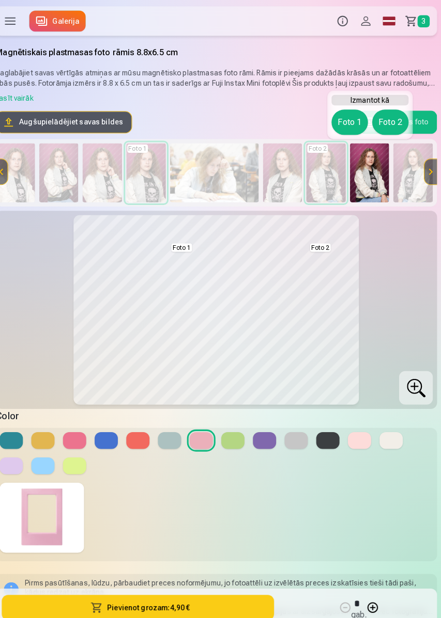
click at [397, 117] on button "Foto 2" at bounding box center [391, 119] width 36 height 25
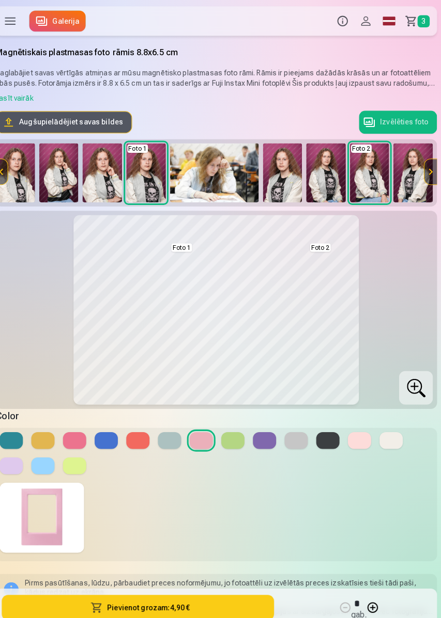
click at [336, 160] on img at bounding box center [327, 170] width 39 height 58
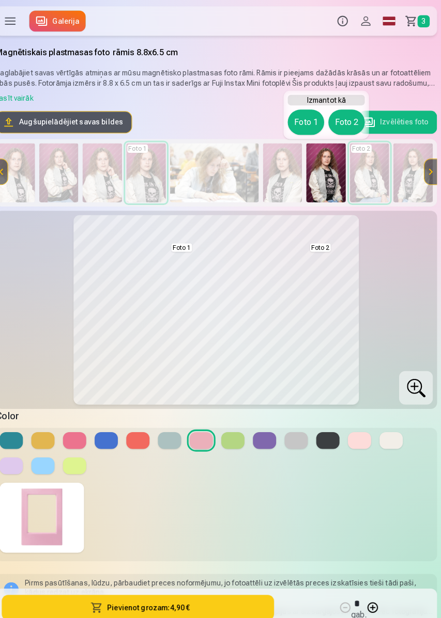
click at [350, 118] on button "Foto 2" at bounding box center [348, 119] width 36 height 25
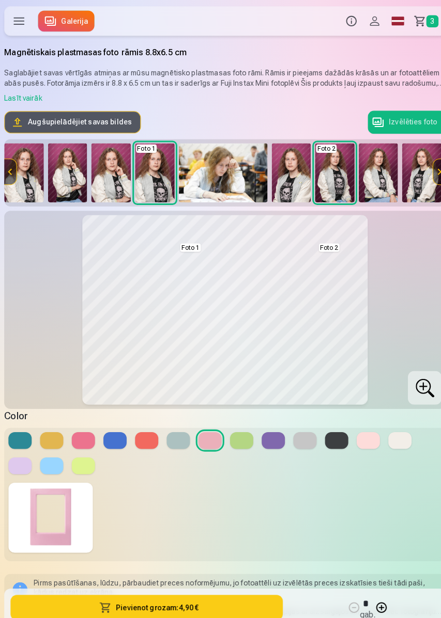
click at [142, 353] on button at bounding box center [143, 432] width 23 height 17
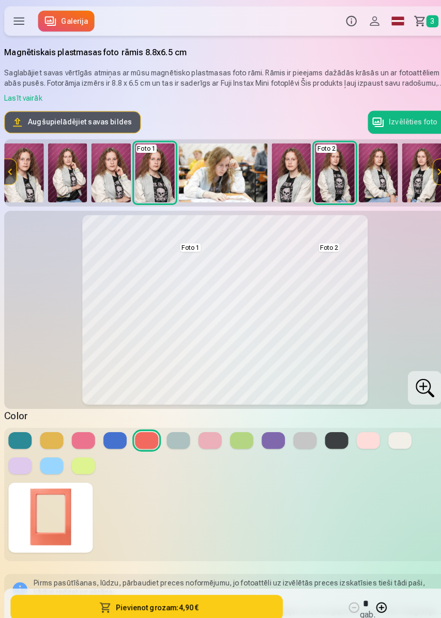
click at [234, 353] on button at bounding box center [236, 432] width 23 height 17
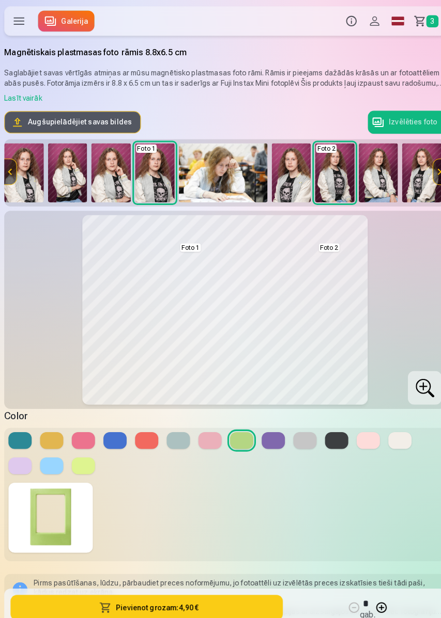
click at [50, 353] on button at bounding box center [50, 456] width 23 height 17
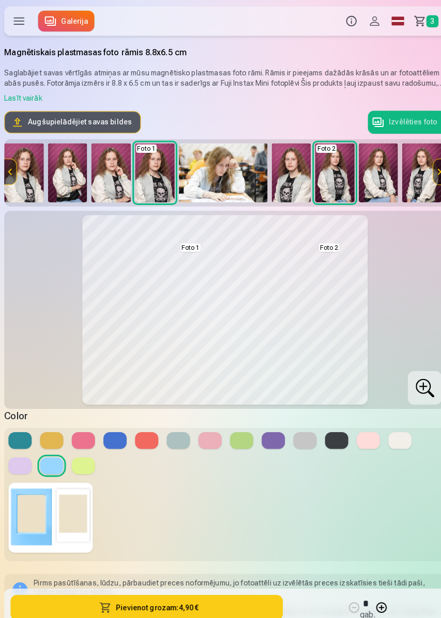
click at [269, 353] on button at bounding box center [267, 432] width 23 height 17
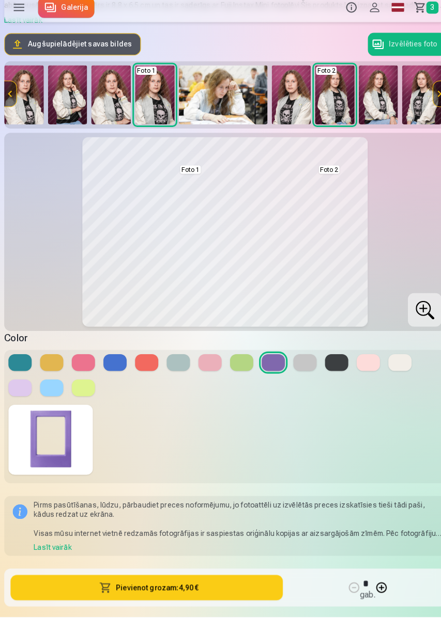
scroll to position [64, 0]
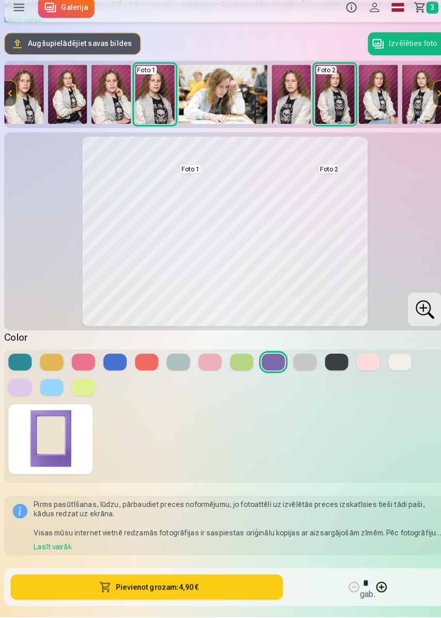
click at [204, 353] on button "Pievienot grozam : 4,90 €" at bounding box center [143, 589] width 267 height 25
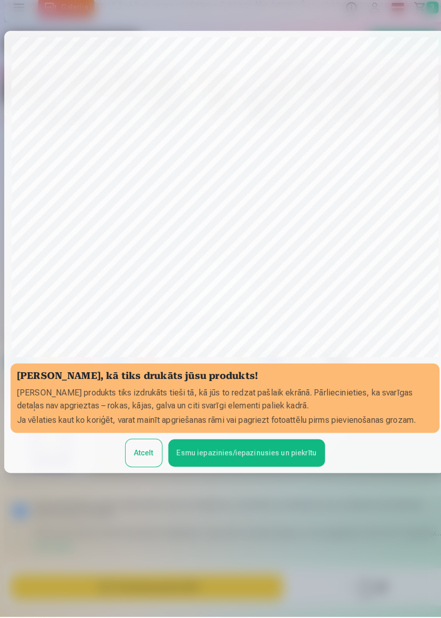
scroll to position [70, 0]
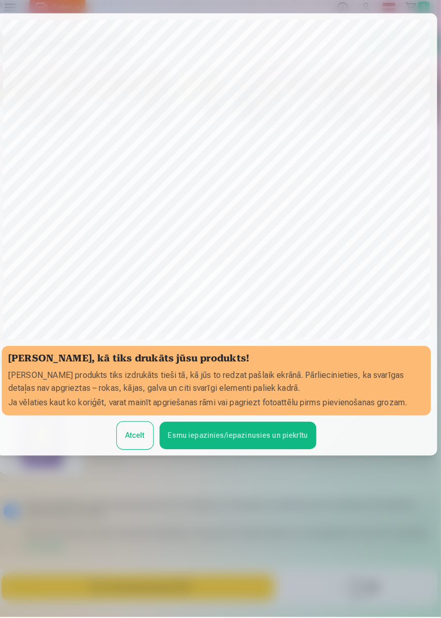
click at [259, 353] on button "Esmu iepazinies/iepazinusies un piekrītu" at bounding box center [241, 440] width 153 height 27
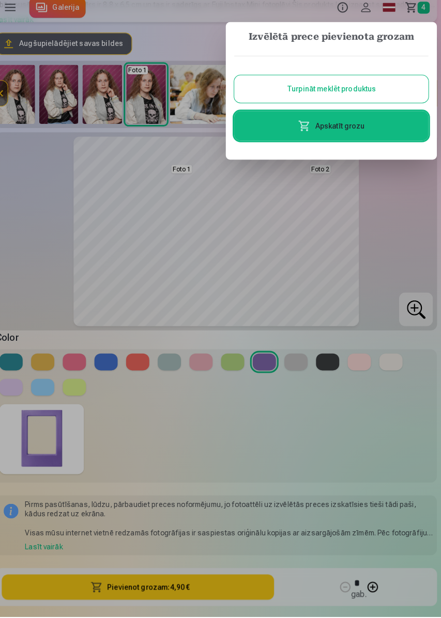
click at [378, 136] on link "Apskatīt grozu" at bounding box center [333, 136] width 190 height 29
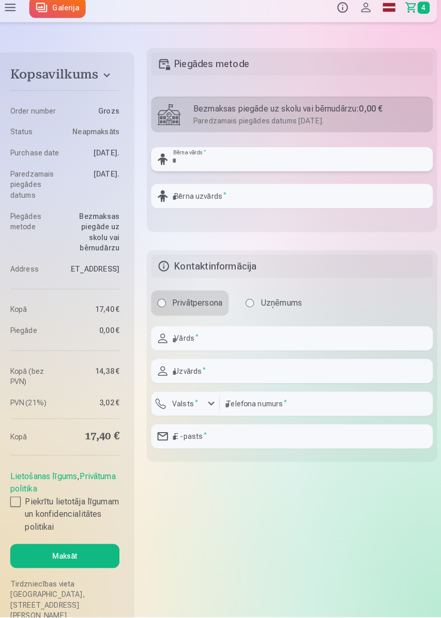
click at [365, 166] on input "text" at bounding box center [295, 170] width 276 height 24
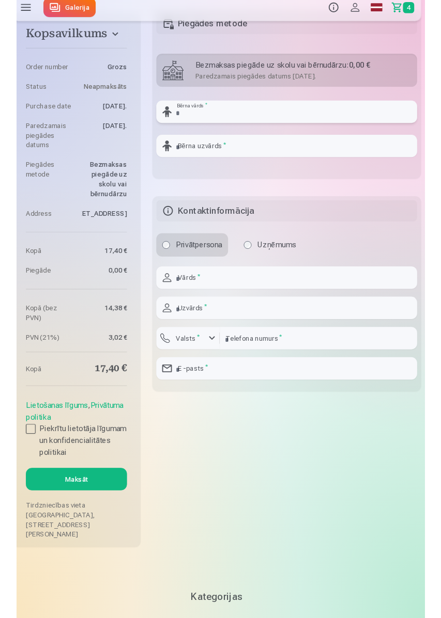
scroll to position [838, 0]
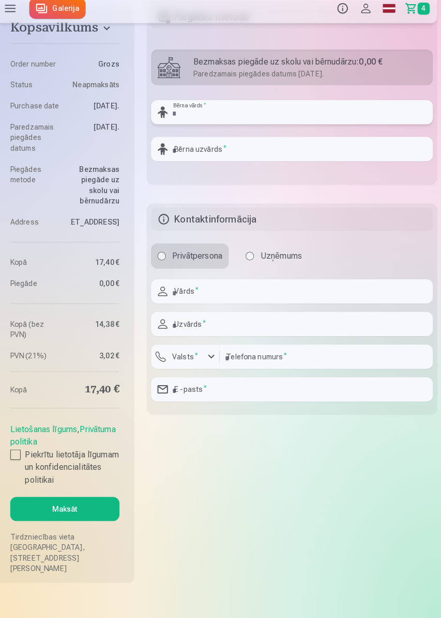
click at [269, 120] on input "text" at bounding box center [295, 123] width 276 height 24
type input "*****"
click at [265, 155] on input "text" at bounding box center [295, 159] width 276 height 24
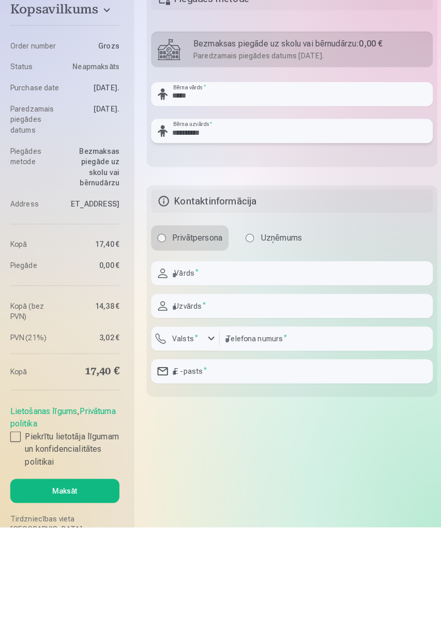
scroll to position [767, 0]
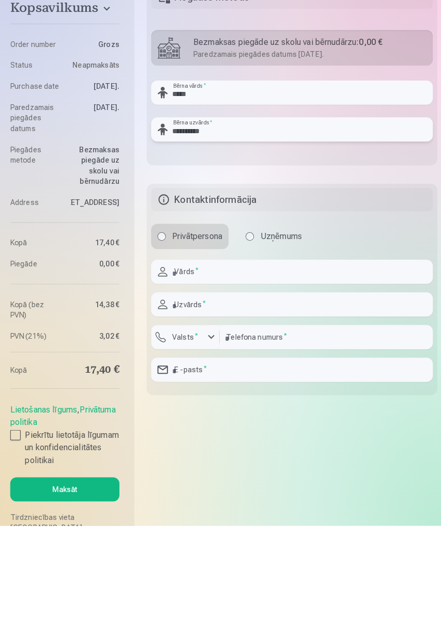
type input "**********"
click at [357, 353] on input "text" at bounding box center [295, 370] width 276 height 24
type input "****"
type input "**********"
type input "********"
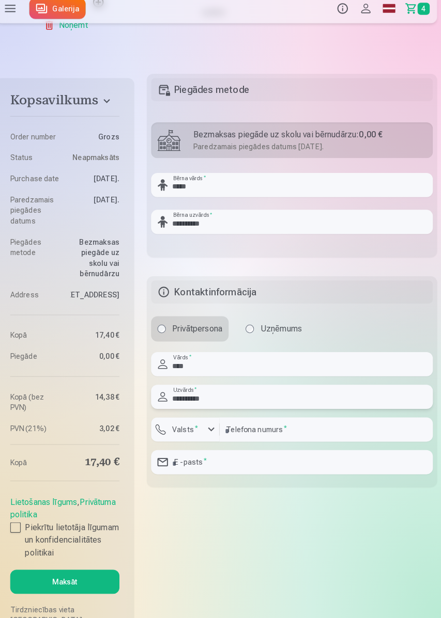
click at [199, 353] on input "**********" at bounding box center [295, 402] width 276 height 24
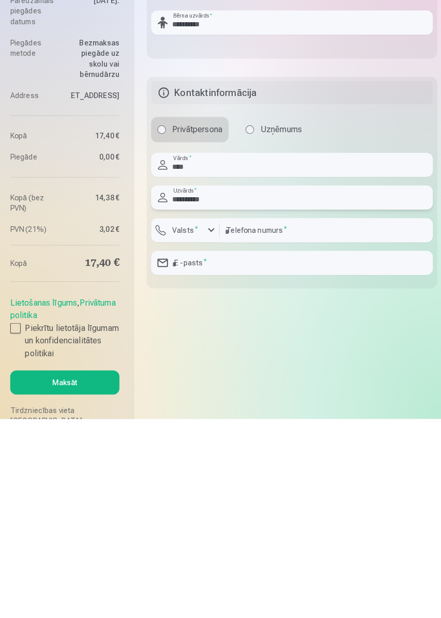
type input "**********"
click at [192, 353] on label "Valsts *" at bounding box center [190, 433] width 34 height 10
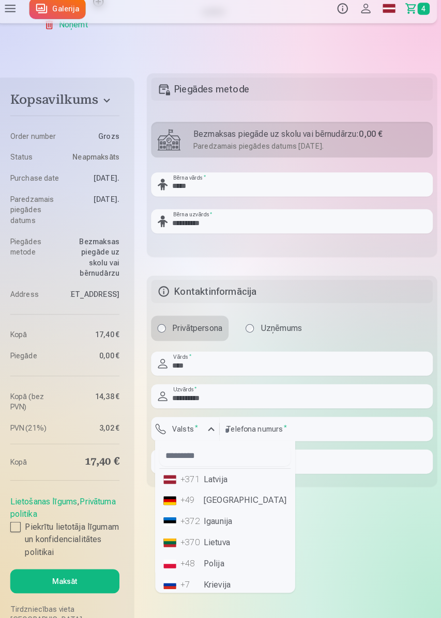
click at [224, 353] on li "+371 Latvija" at bounding box center [229, 482] width 129 height 21
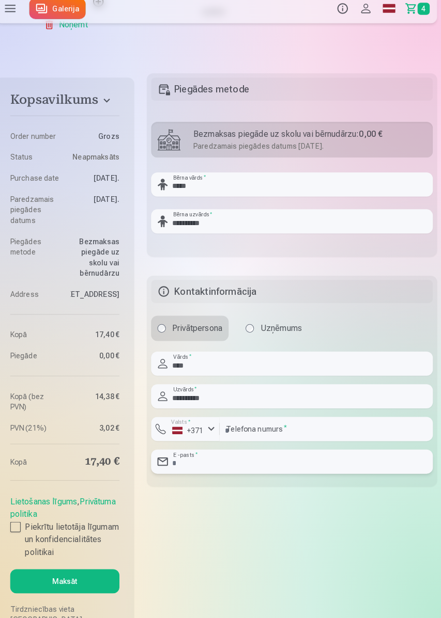
click at [305, 353] on input "email" at bounding box center [295, 465] width 276 height 24
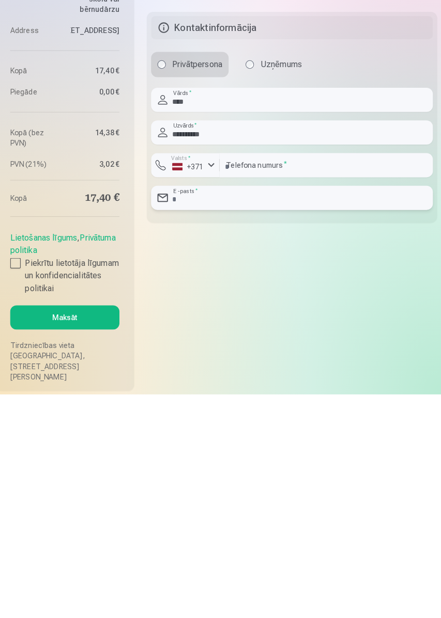
type input "**********"
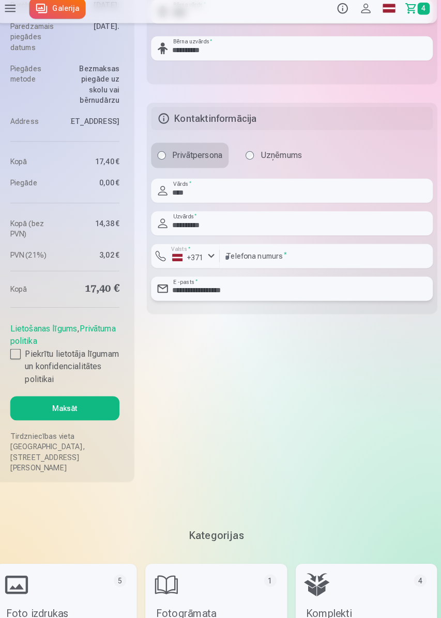
scroll to position [944, 0]
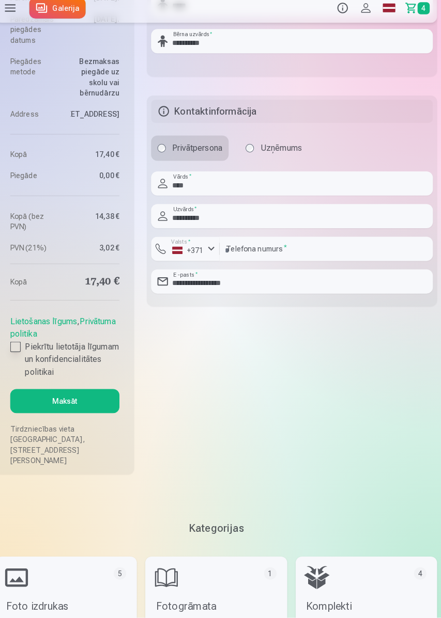
click at [23, 353] on div at bounding box center [24, 353] width 10 height 10
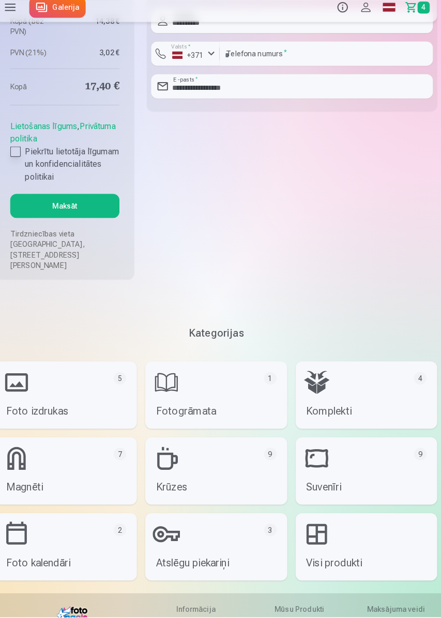
scroll to position [1136, 0]
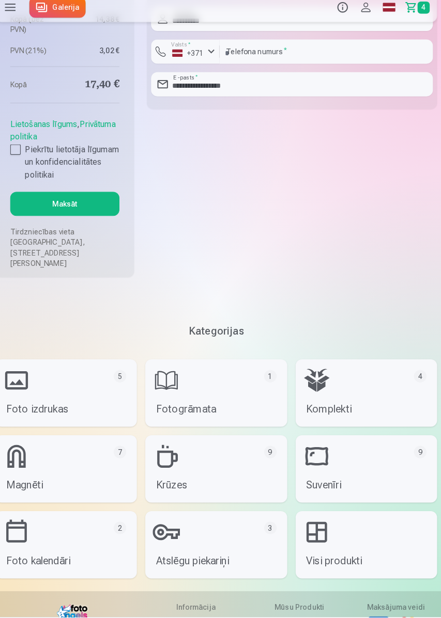
click at [63, 223] on button "Maksāt" at bounding box center [72, 214] width 107 height 24
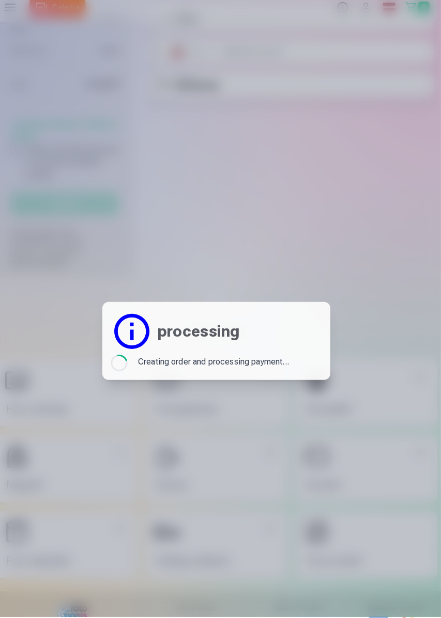
scroll to position [1137, 0]
